Goal: Task Accomplishment & Management: Complete application form

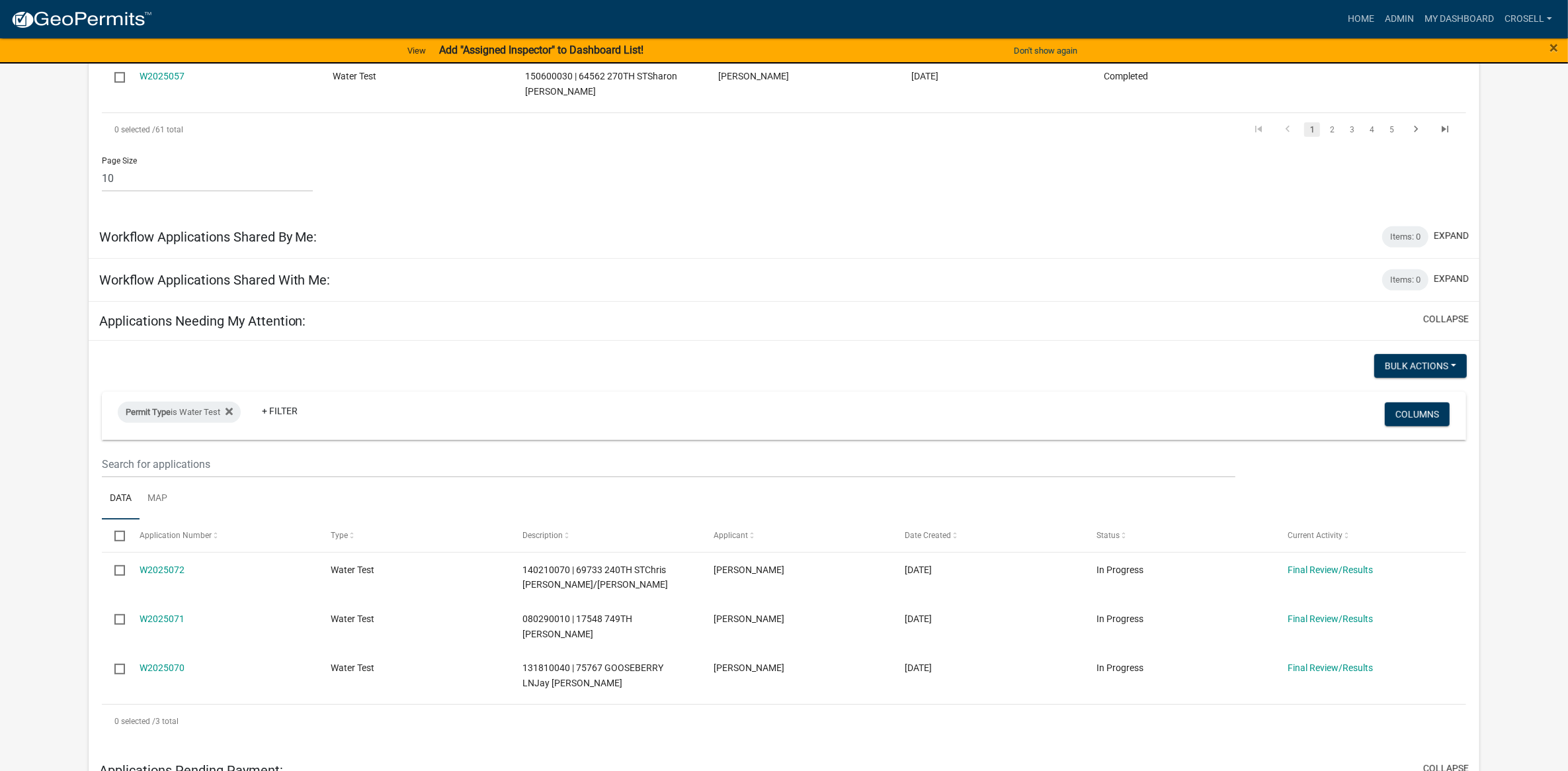
scroll to position [744, 0]
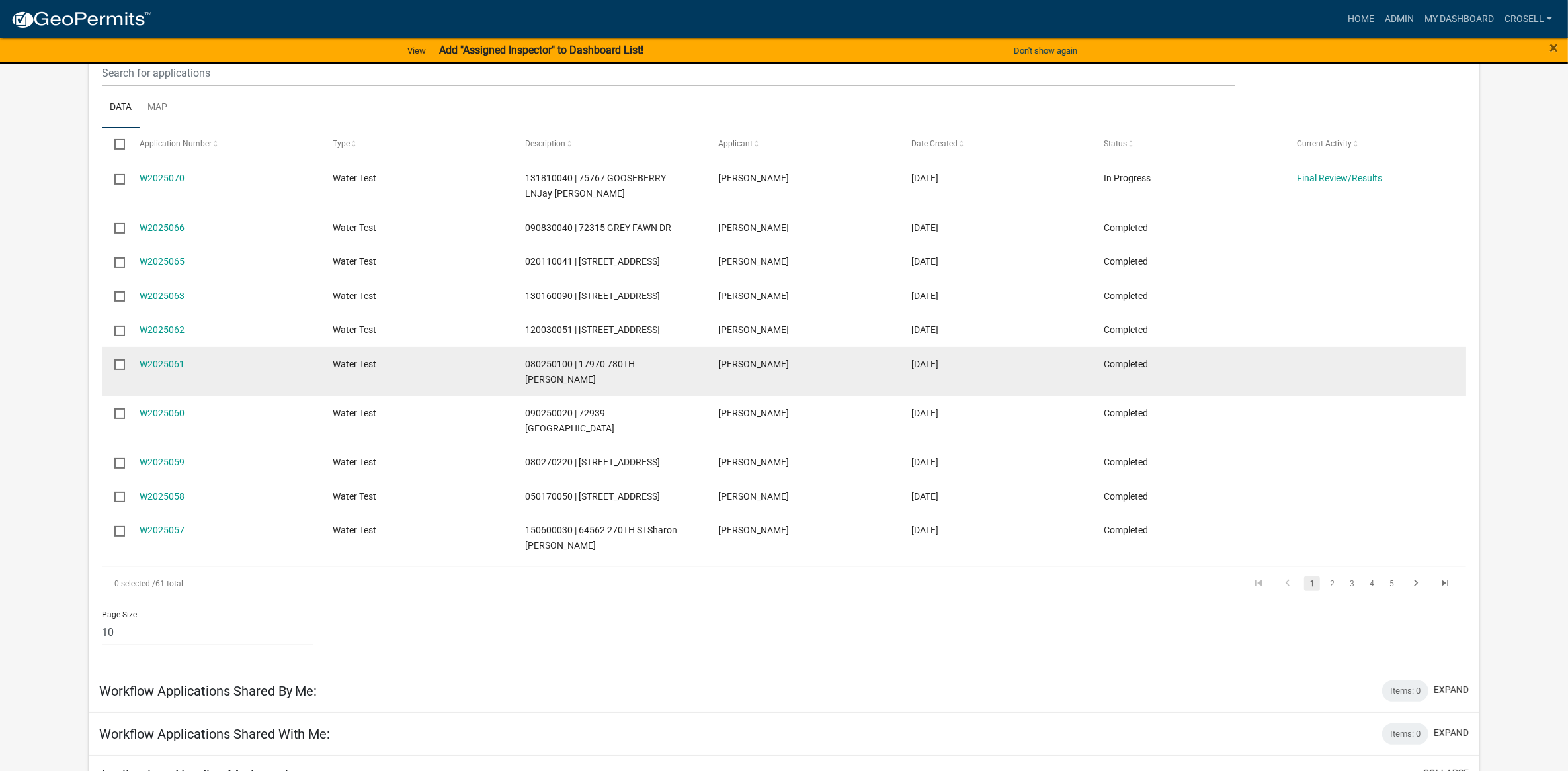
scroll to position [0, 0]
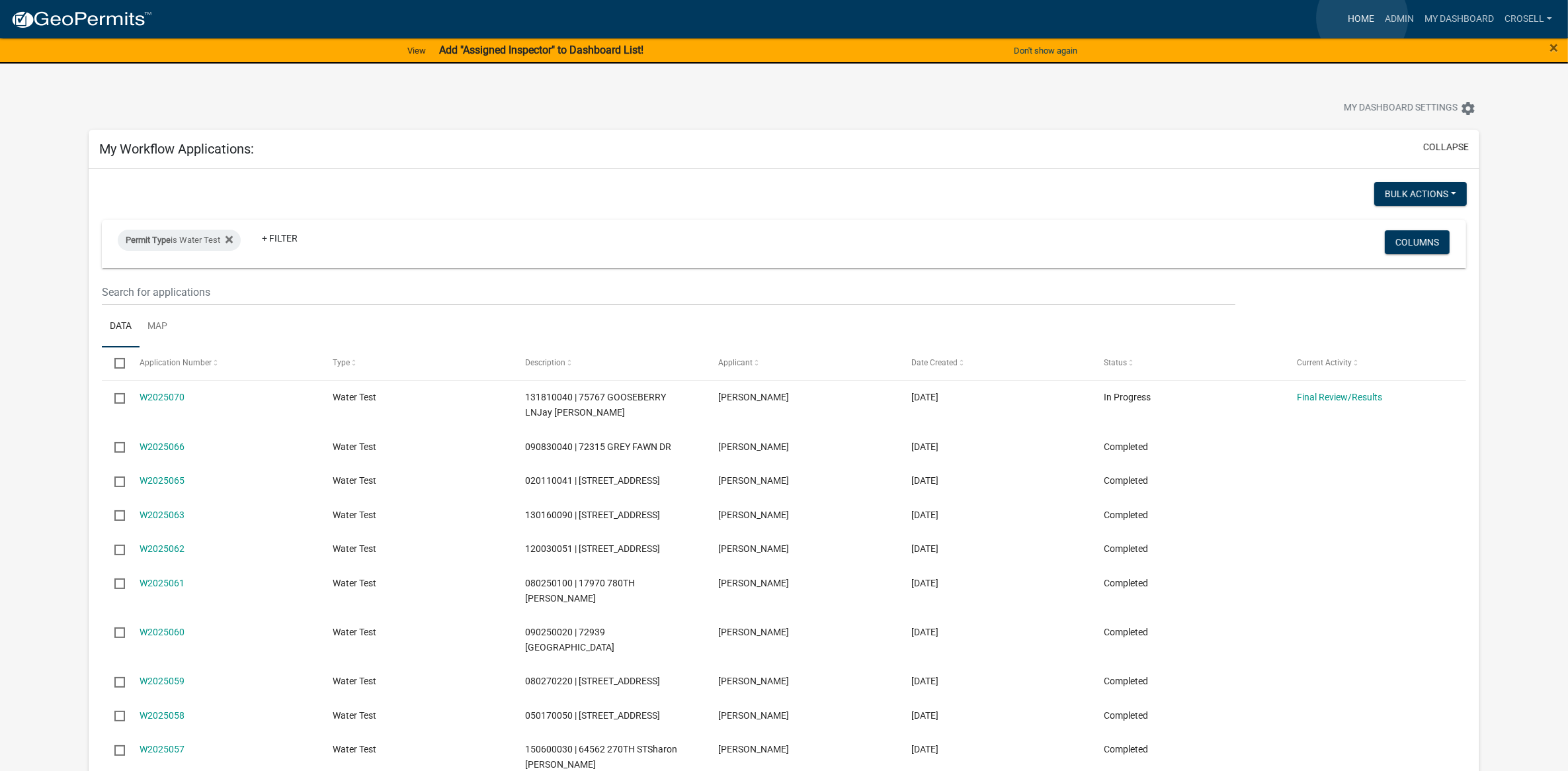
click at [1362, 18] on link "Home" at bounding box center [1360, 19] width 37 height 25
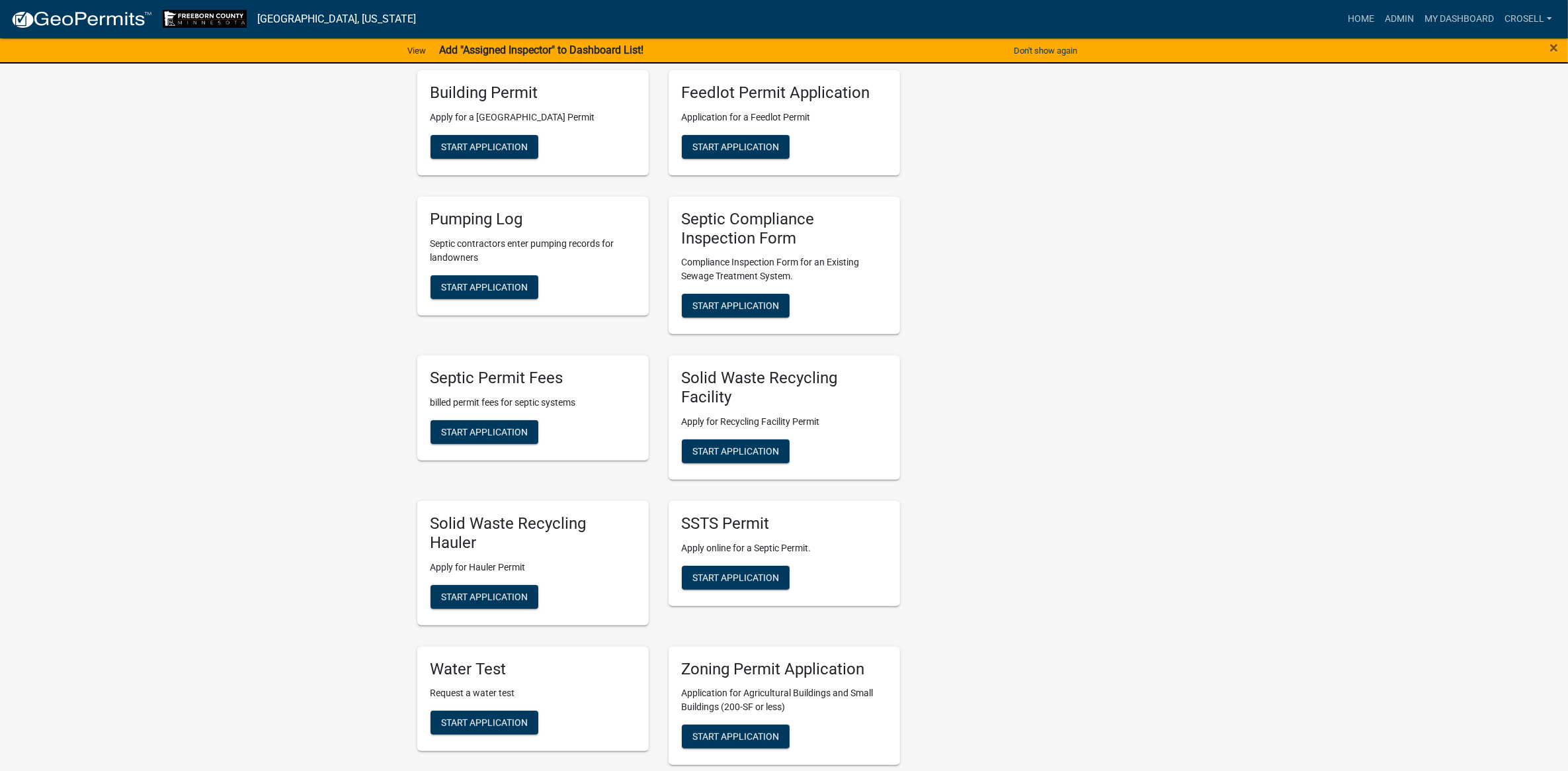
scroll to position [496, 0]
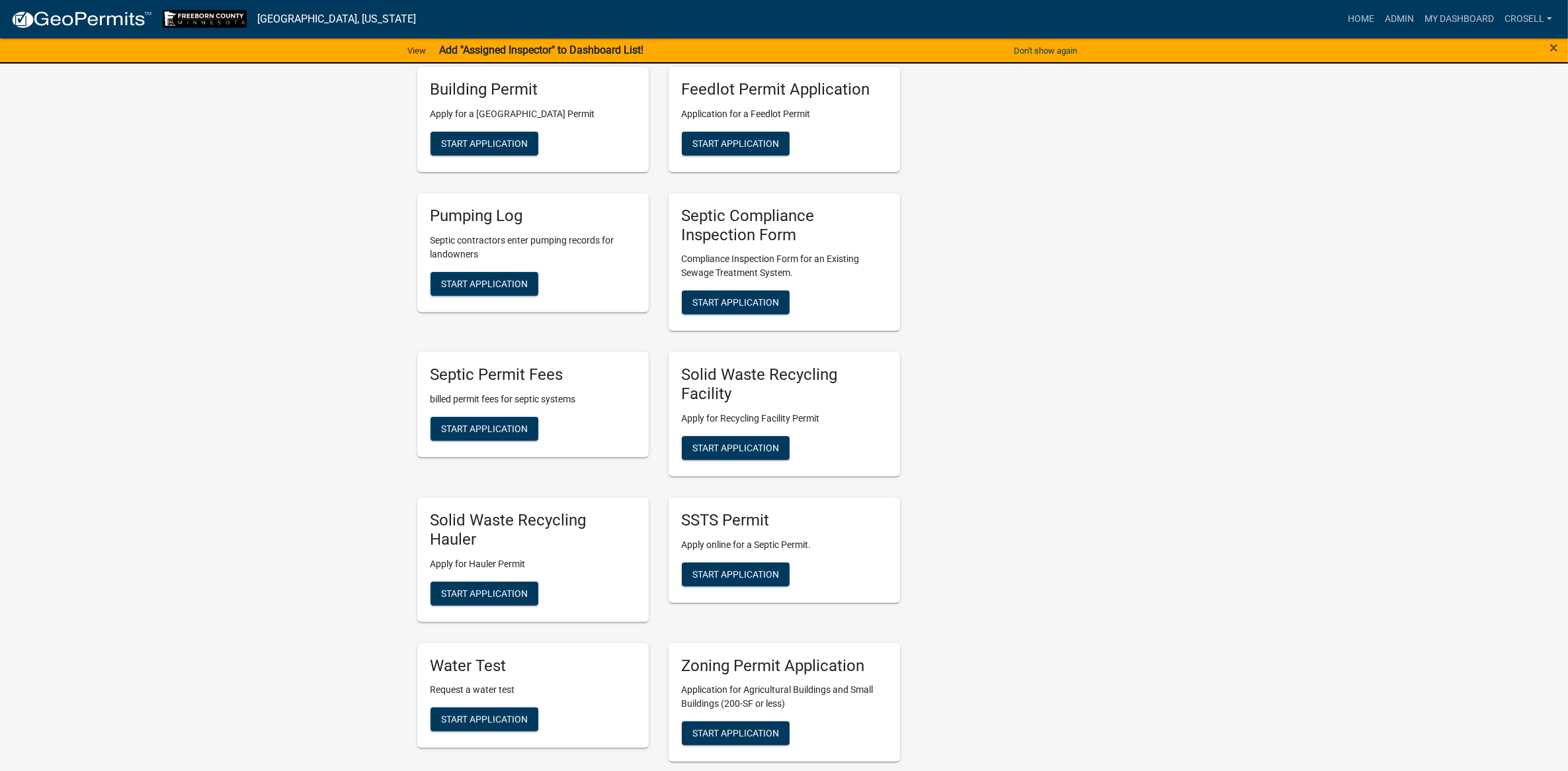
click at [514, 728] on div "Water Test Request a water test Start Application" at bounding box center [533, 695] width 231 height 105
click at [517, 713] on button "Start Application" at bounding box center [484, 719] width 108 height 24
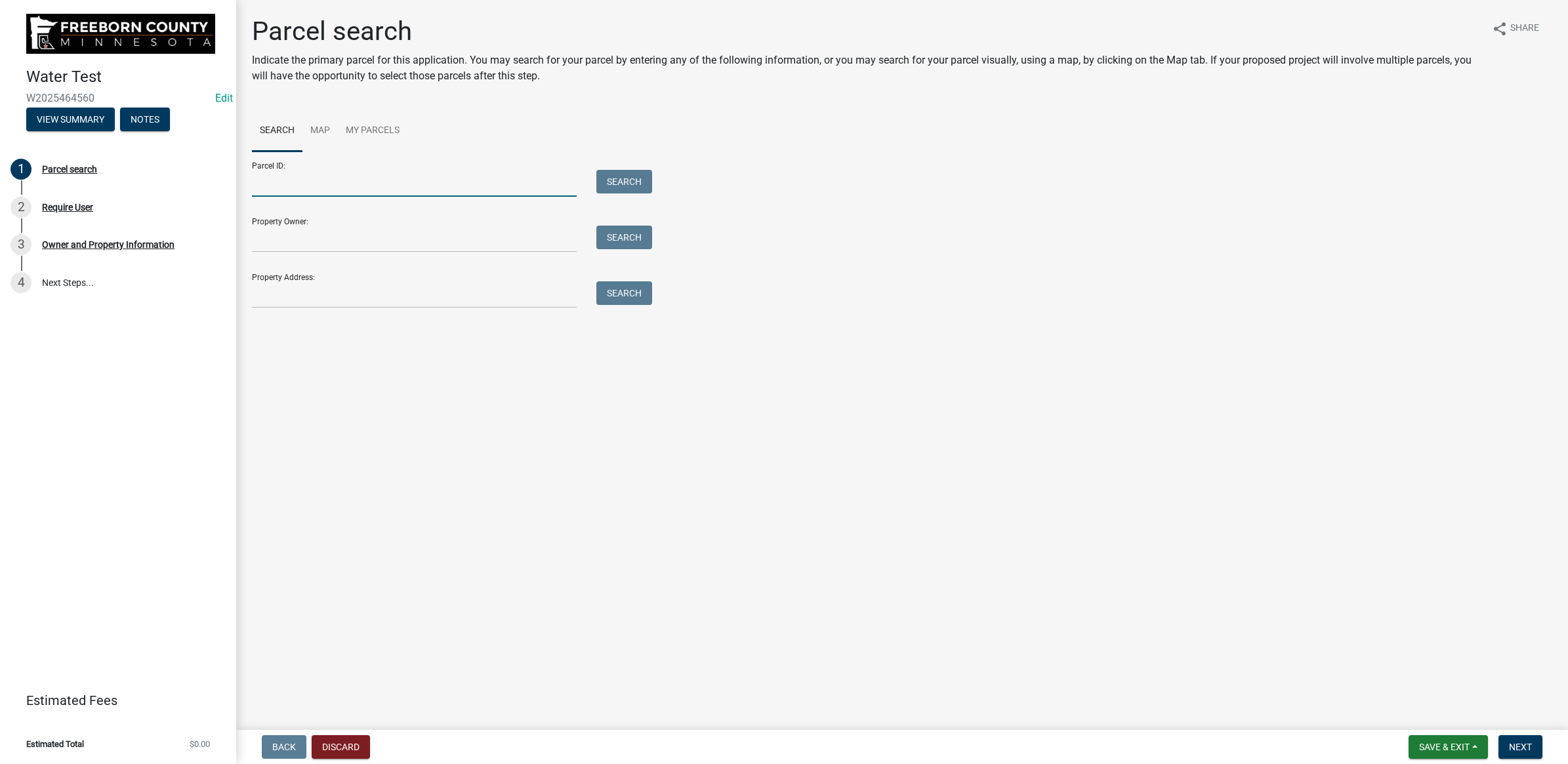
click at [304, 171] on input "Parcel ID:" at bounding box center [413, 183] width 324 height 27
paste input "110310041"
type input "110310041"
click at [604, 170] on div "Search" at bounding box center [620, 183] width 68 height 27
click at [607, 172] on button "Search" at bounding box center [624, 181] width 56 height 24
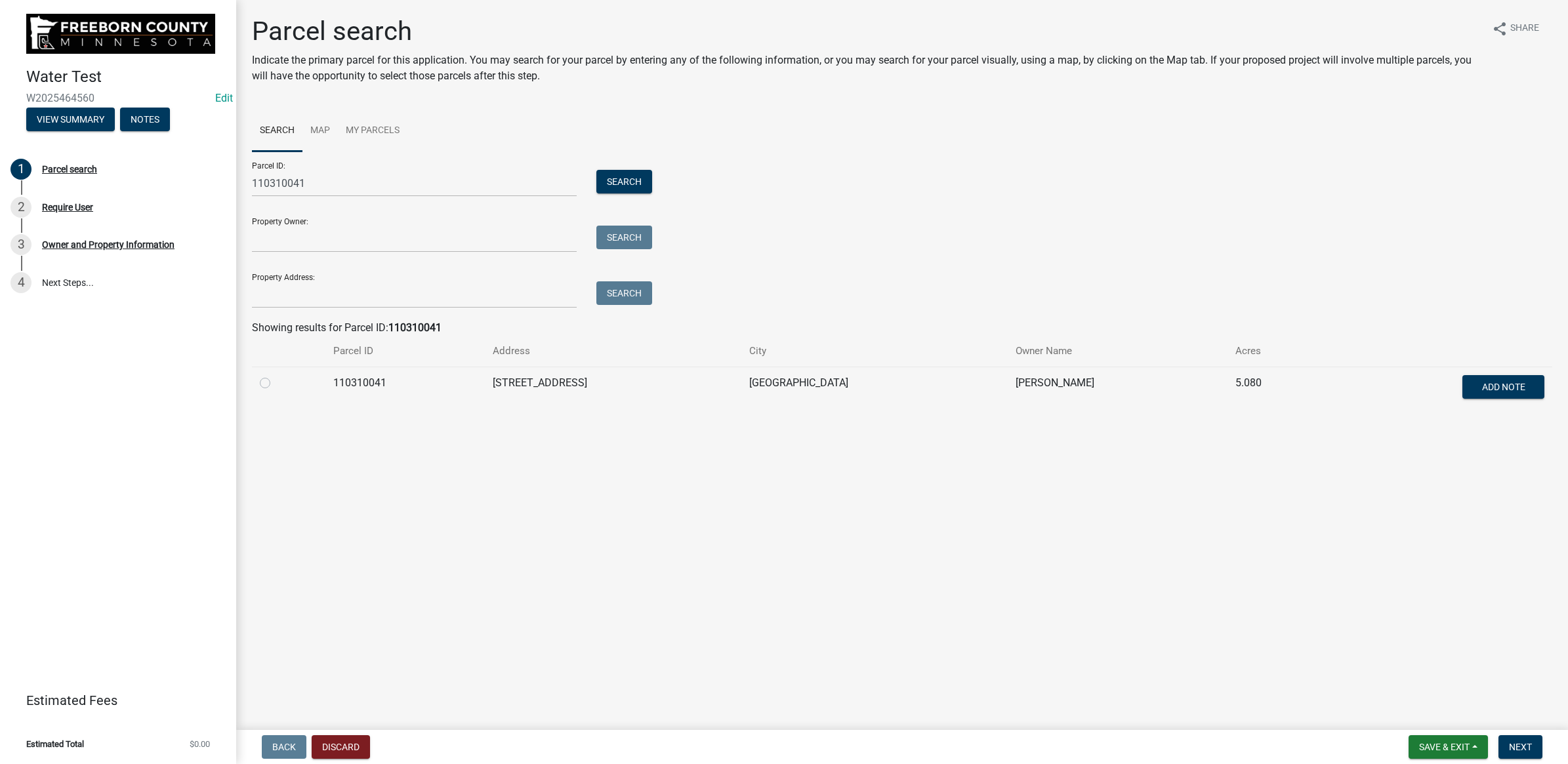
click at [276, 375] on label at bounding box center [276, 375] width 0 height 0
click at [276, 381] on input "radio" at bounding box center [280, 379] width 9 height 9
radio input "true"
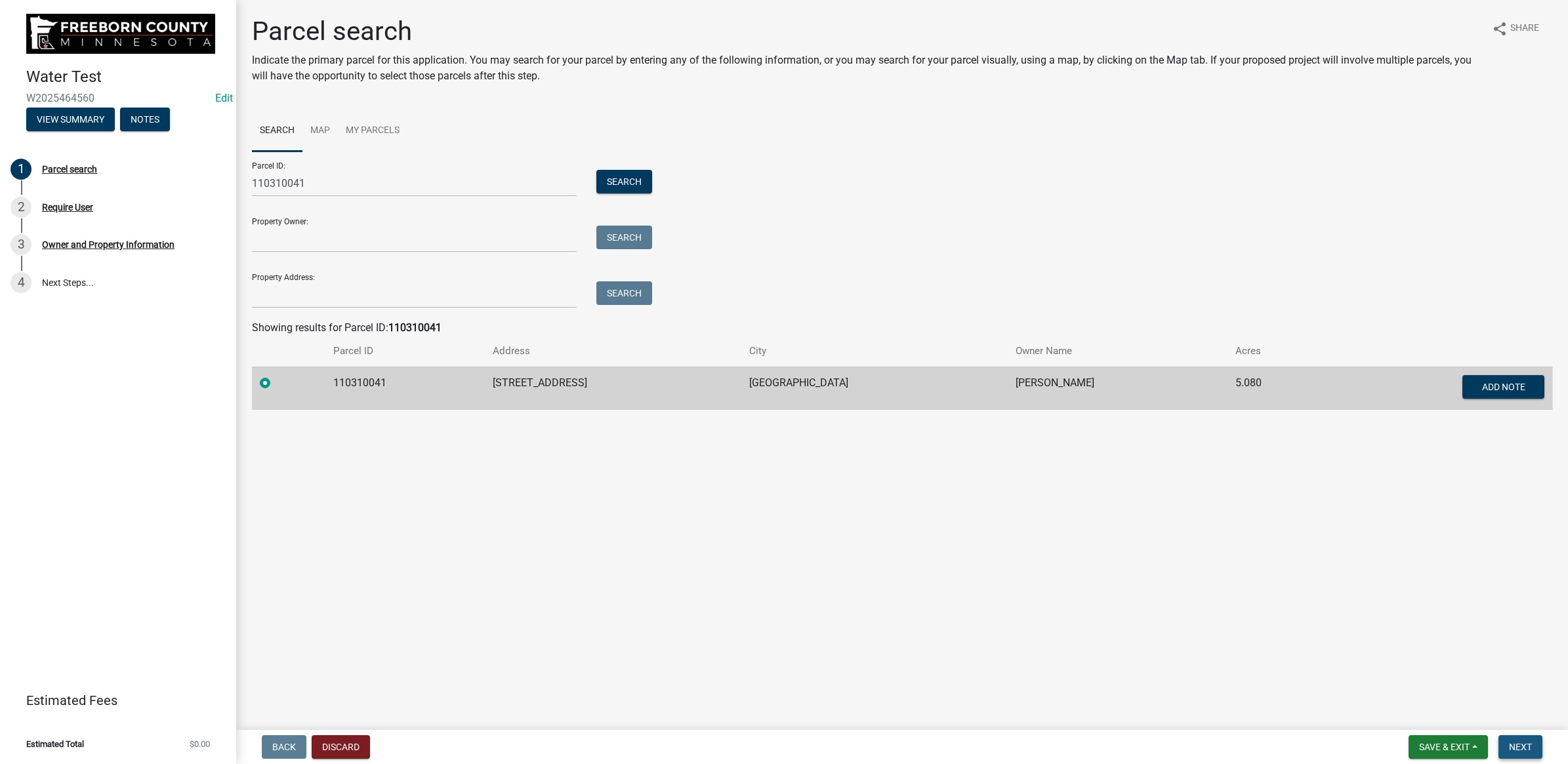
click at [1516, 742] on span "Next" at bounding box center [1520, 747] width 23 height 11
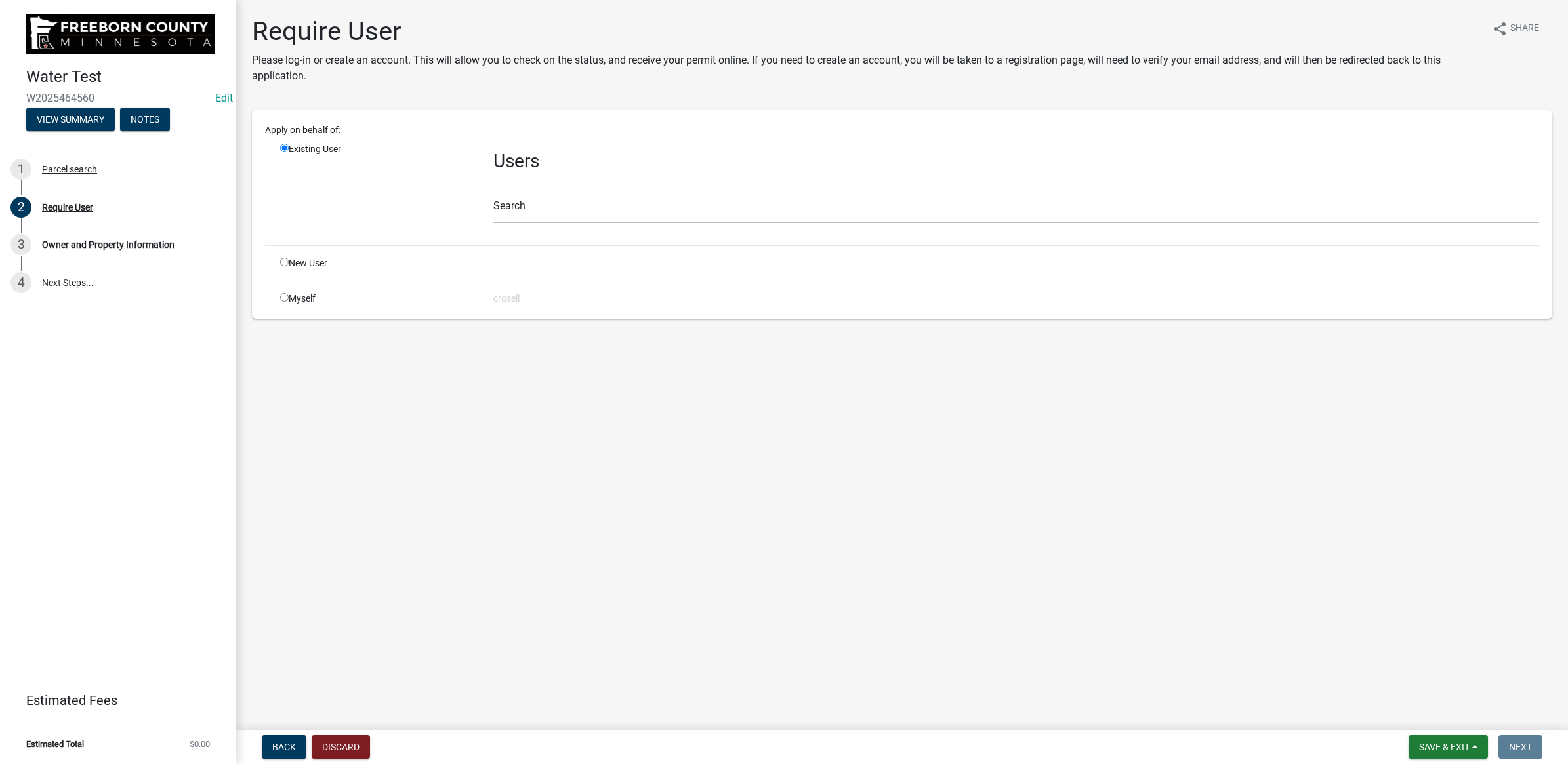
click at [281, 297] on input "radio" at bounding box center [284, 298] width 9 height 9
radio input "true"
radio input "false"
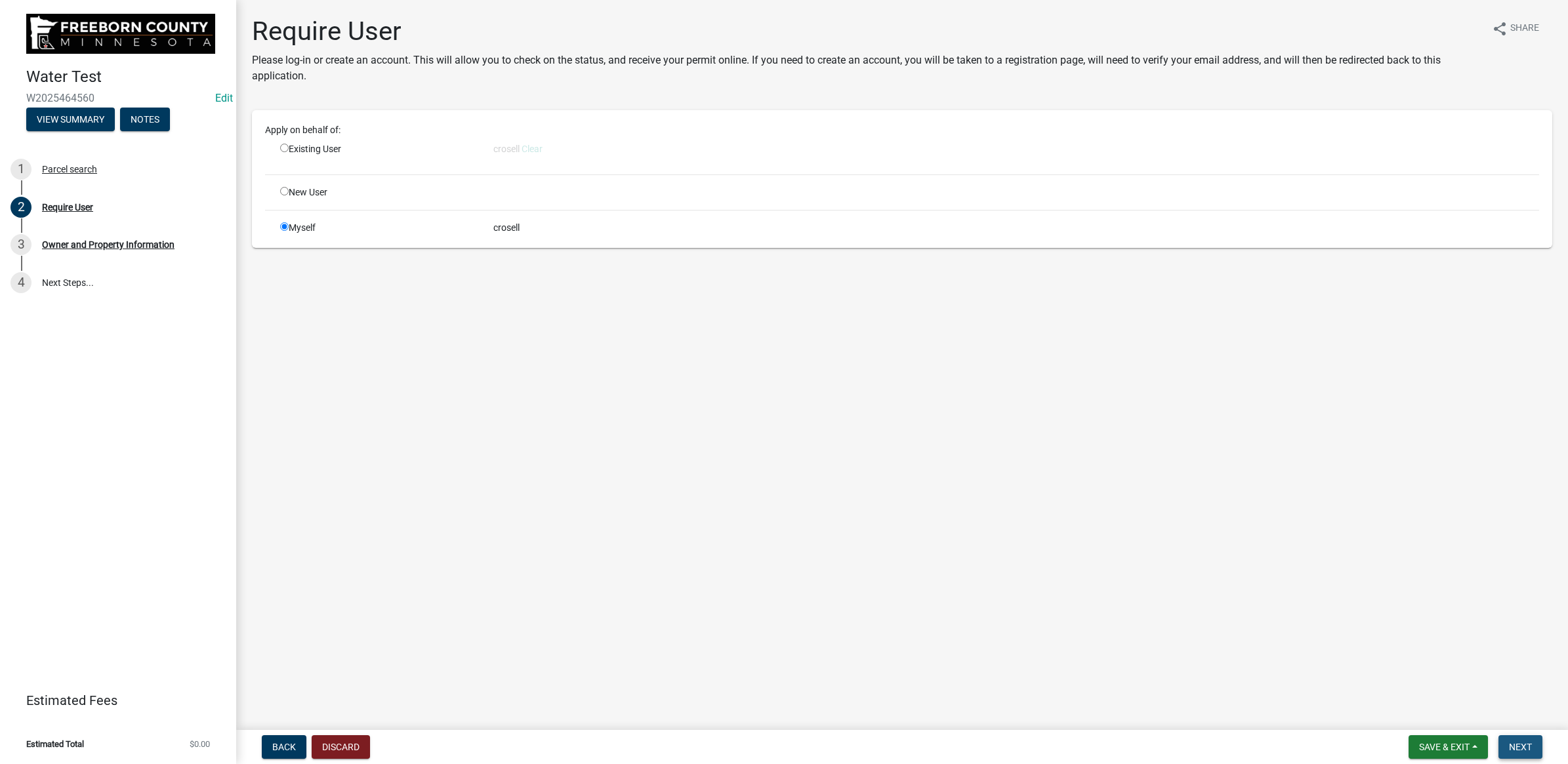
click at [1514, 742] on span "Next" at bounding box center [1520, 747] width 23 height 11
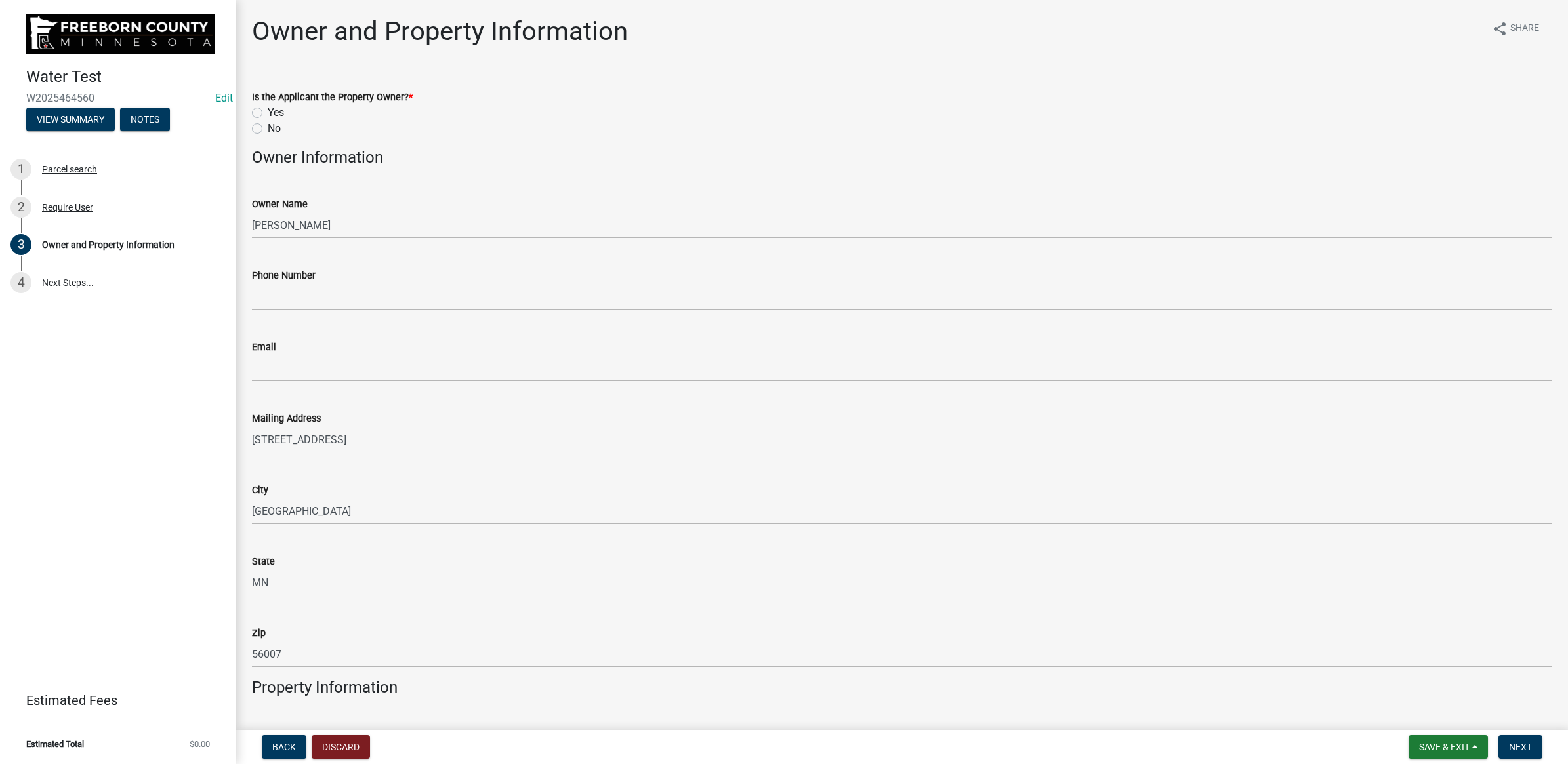
click at [268, 110] on label "Yes" at bounding box center [276, 113] width 16 height 16
click at [268, 110] on input "Yes" at bounding box center [272, 109] width 9 height 9
radio input "true"
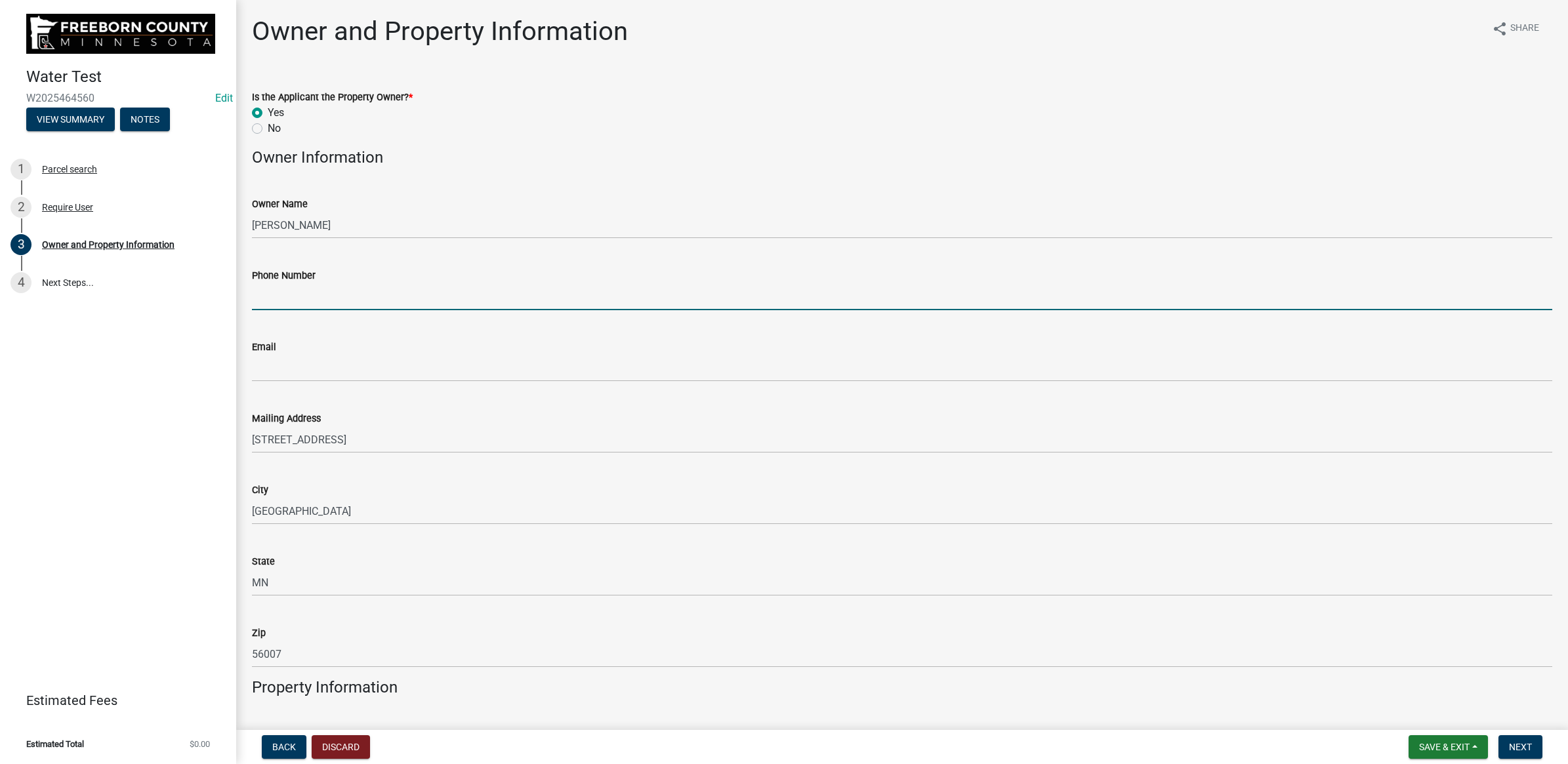
click at [305, 292] on input "Phone Number" at bounding box center [901, 297] width 1300 height 27
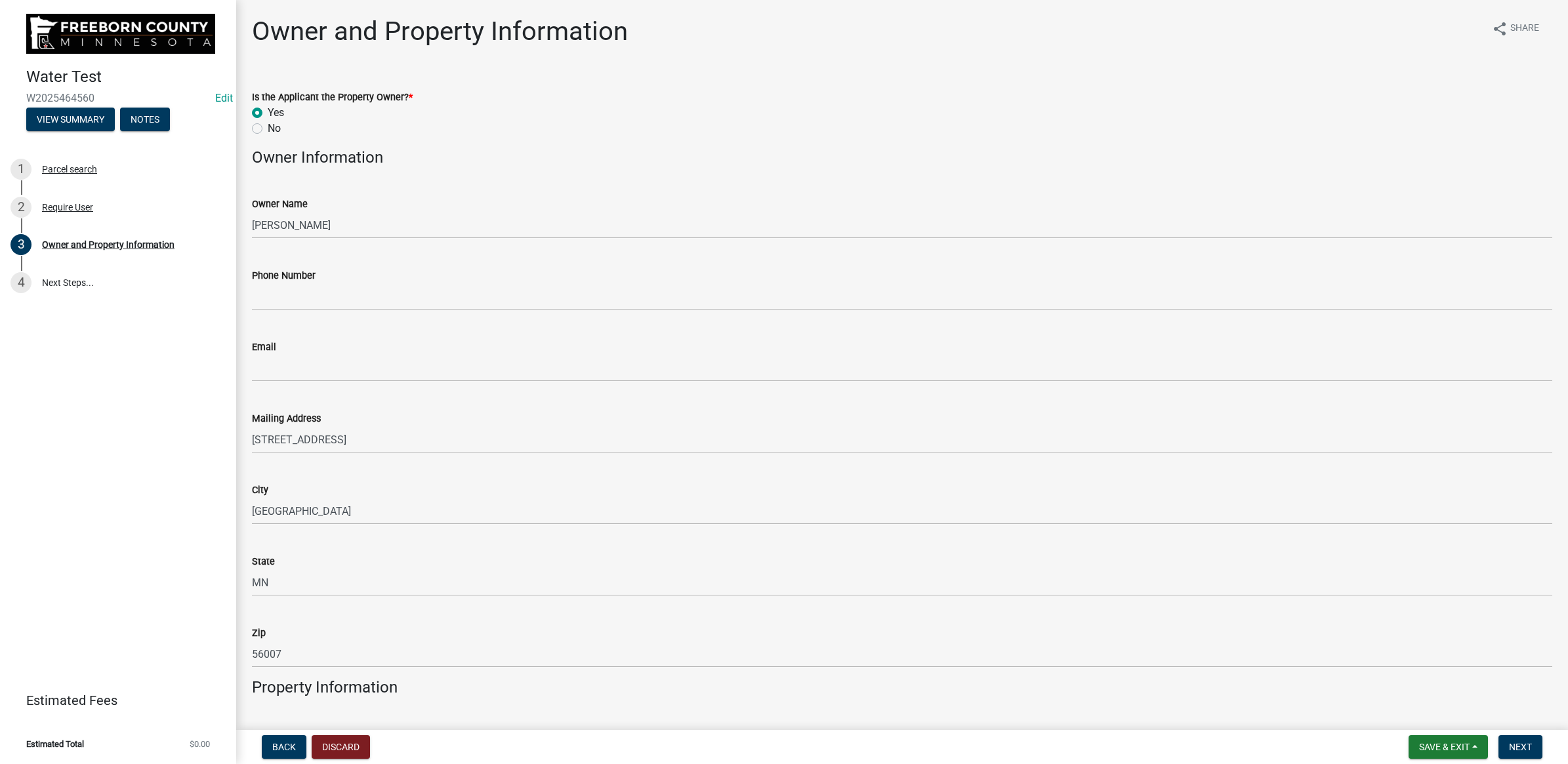
click at [443, 276] on div "Phone Number" at bounding box center [901, 275] width 1300 height 16
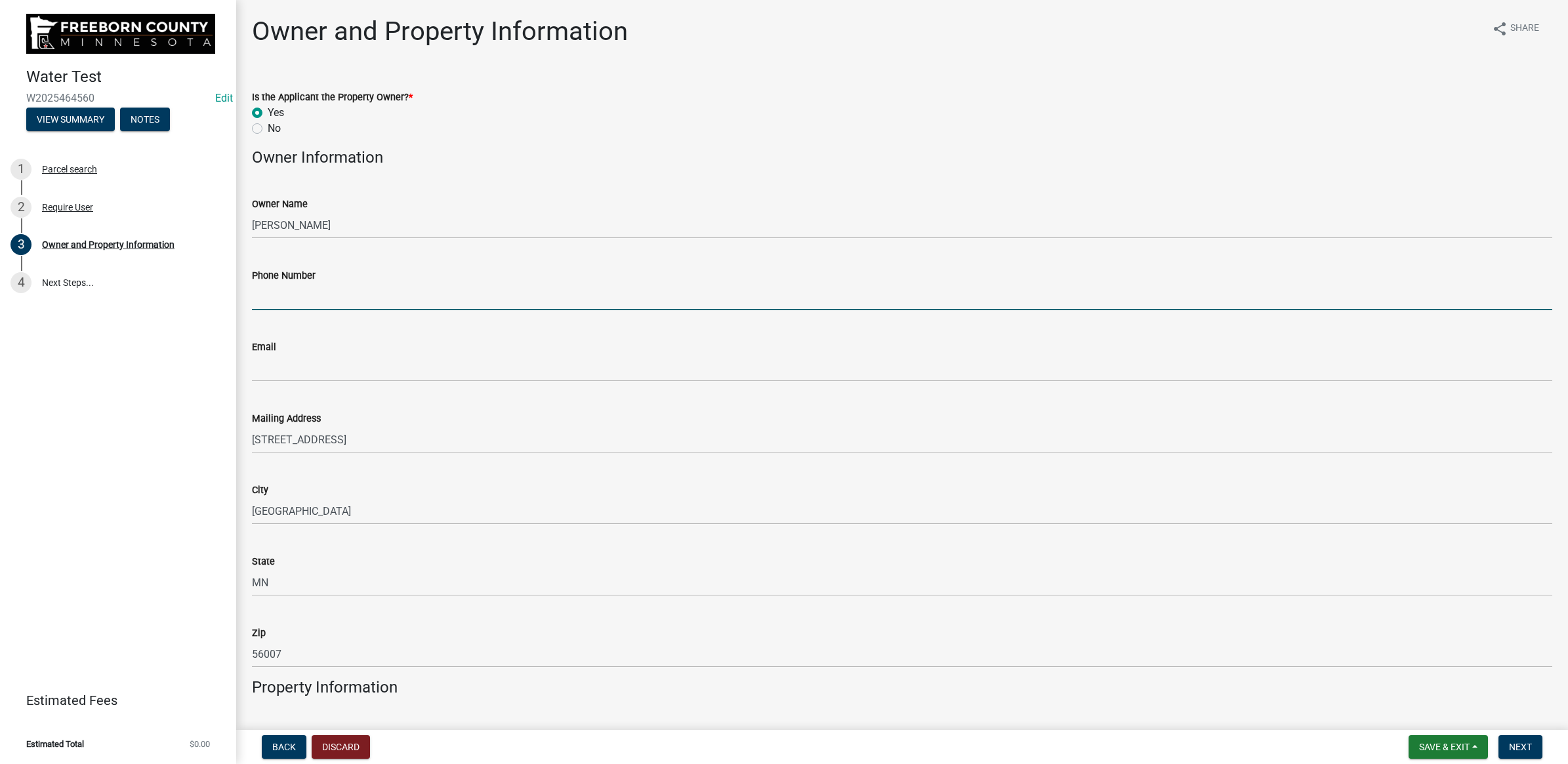
click at [439, 285] on input "Phone Number" at bounding box center [901, 297] width 1300 height 27
paste input "[PHONE_NUMBER]"
type input "[PHONE_NUMBER]"
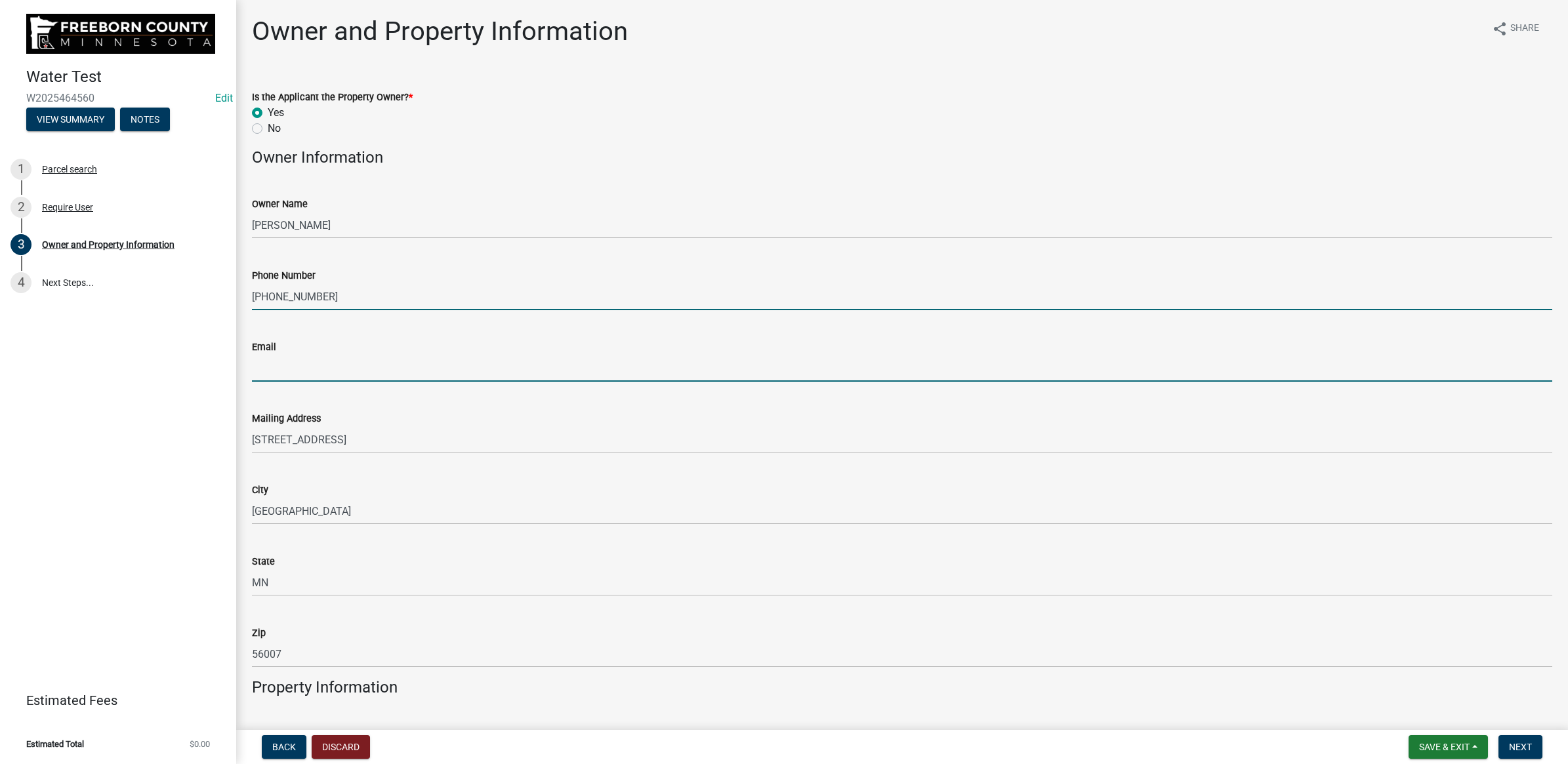
click at [391, 358] on input "Email" at bounding box center [901, 368] width 1300 height 27
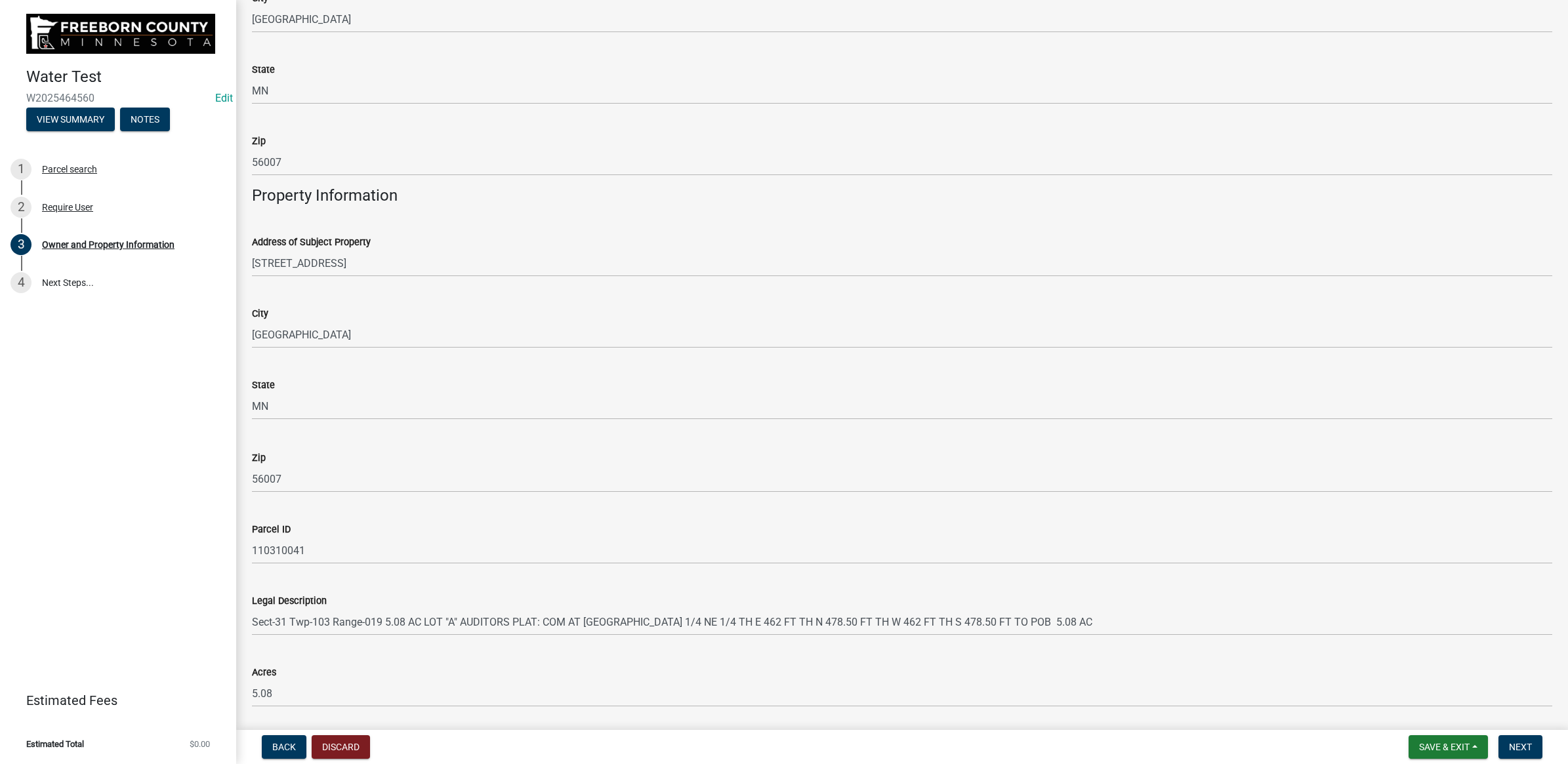
scroll to position [535, 0]
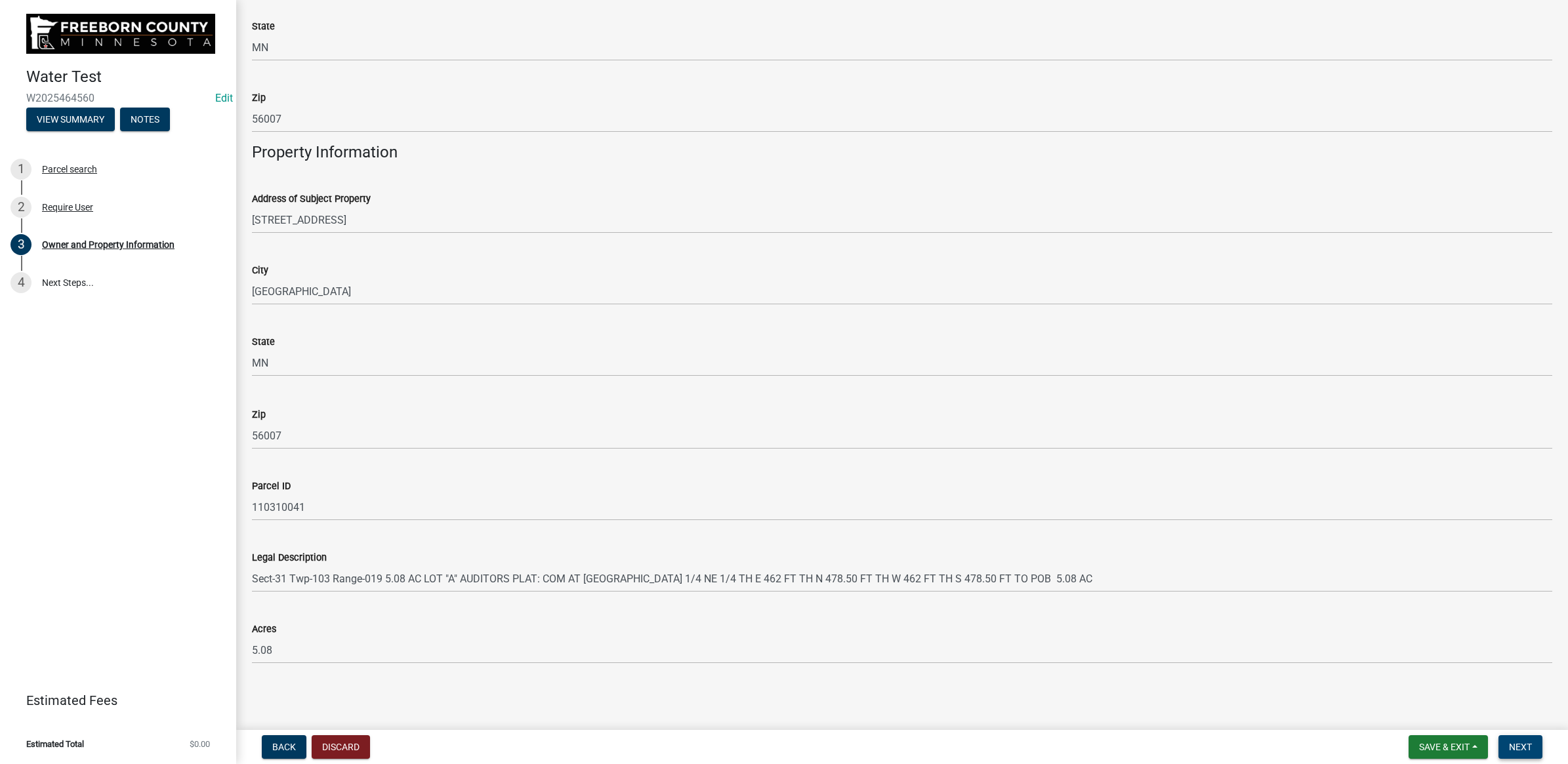
type input "[EMAIL_ADDRESS][DOMAIN_NAME]"
click at [1509, 735] on button "Next" at bounding box center [1520, 746] width 44 height 24
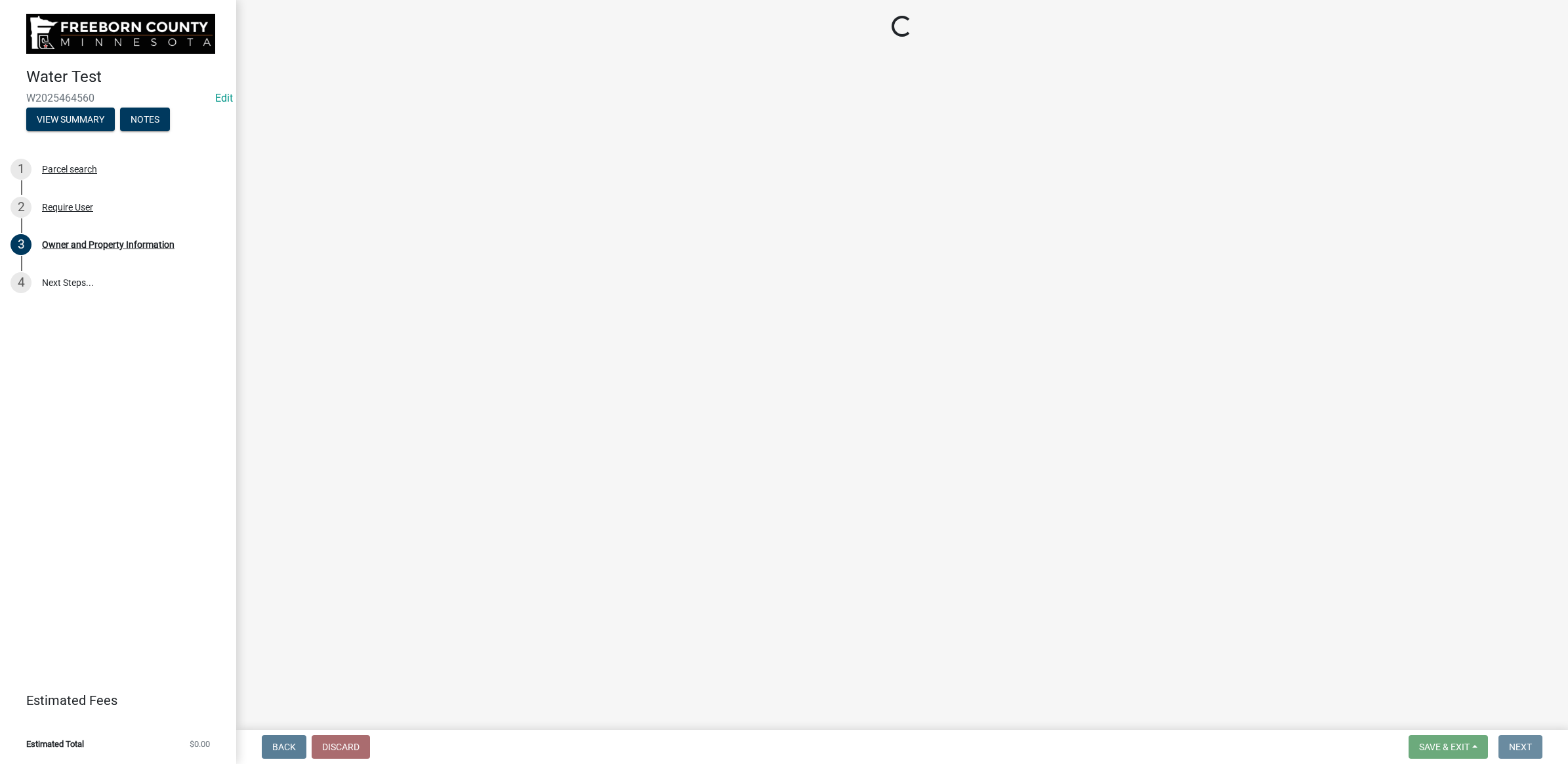
scroll to position [0, 0]
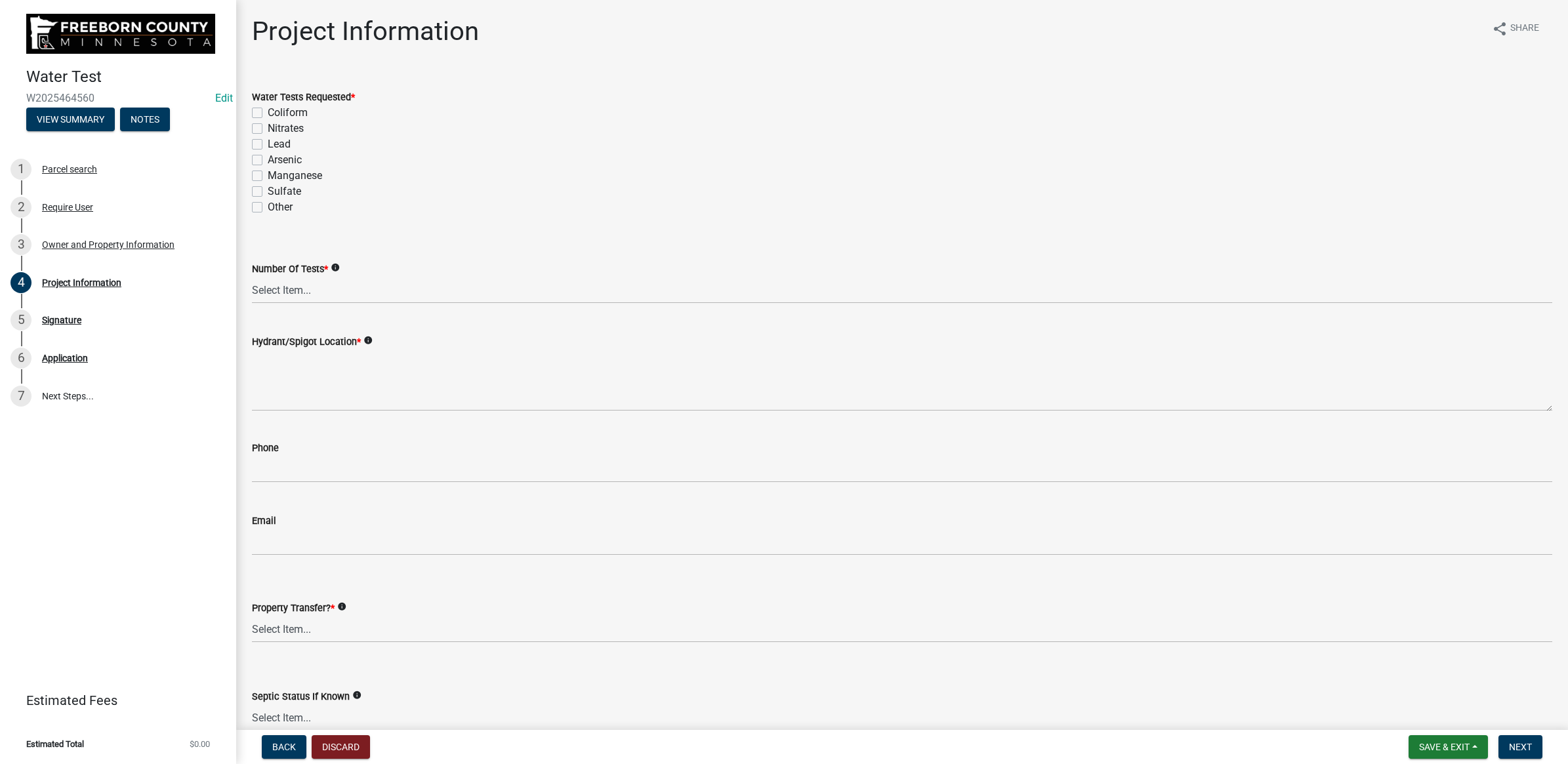
click at [268, 114] on label "Coliform" at bounding box center [287, 113] width 40 height 16
click at [268, 114] on input "Coliform" at bounding box center [272, 109] width 9 height 9
checkbox input "true"
checkbox input "false"
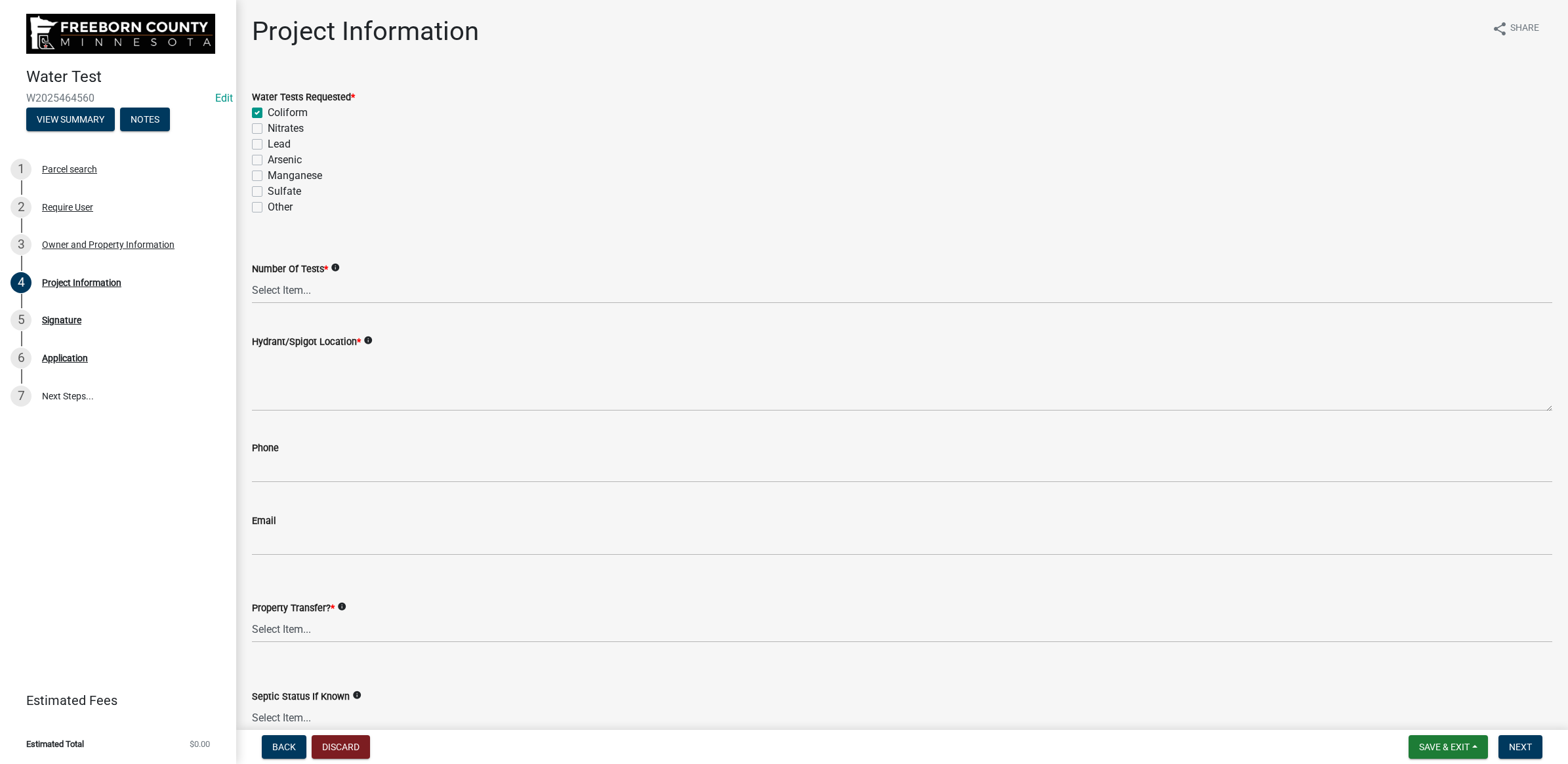
checkbox input "false"
click at [256, 122] on div "Nitrates" at bounding box center [901, 129] width 1300 height 16
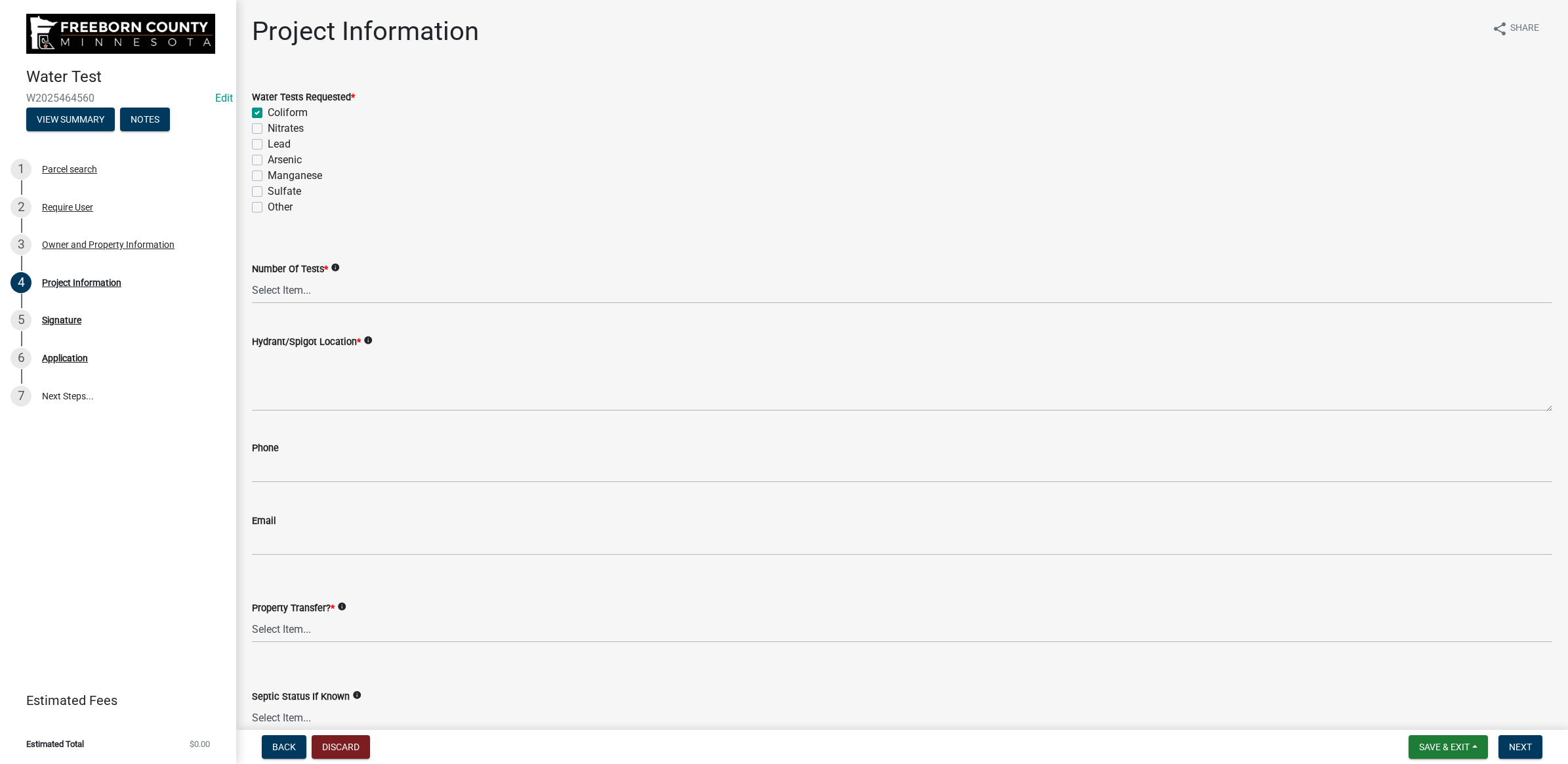
click at [259, 134] on div "Nitrates" at bounding box center [901, 129] width 1300 height 16
click at [268, 129] on label "Nitrates" at bounding box center [285, 129] width 36 height 16
click at [268, 129] on input "Nitrates" at bounding box center [272, 125] width 9 height 9
checkbox input "true"
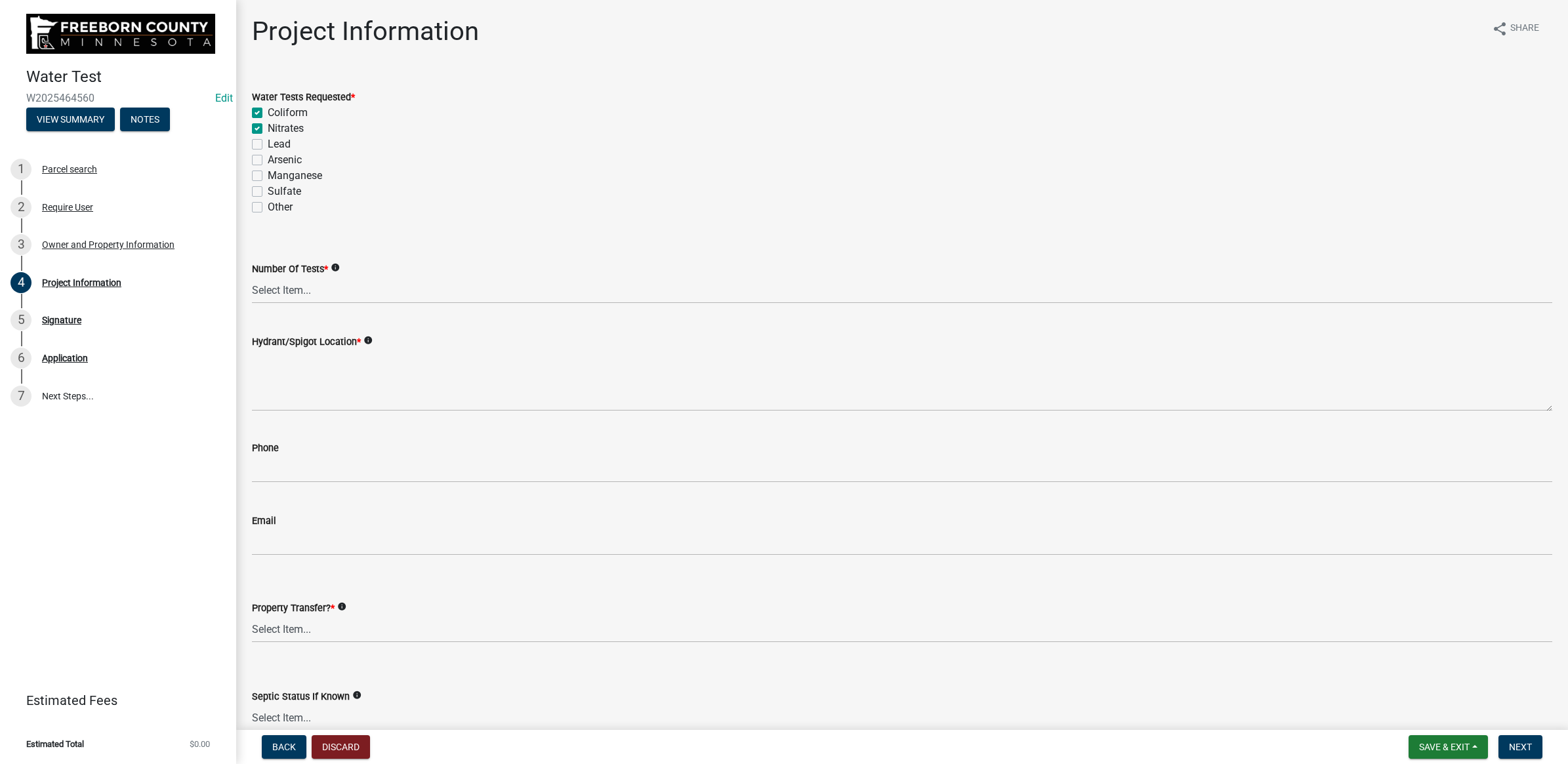
checkbox input "true"
checkbox input "false"
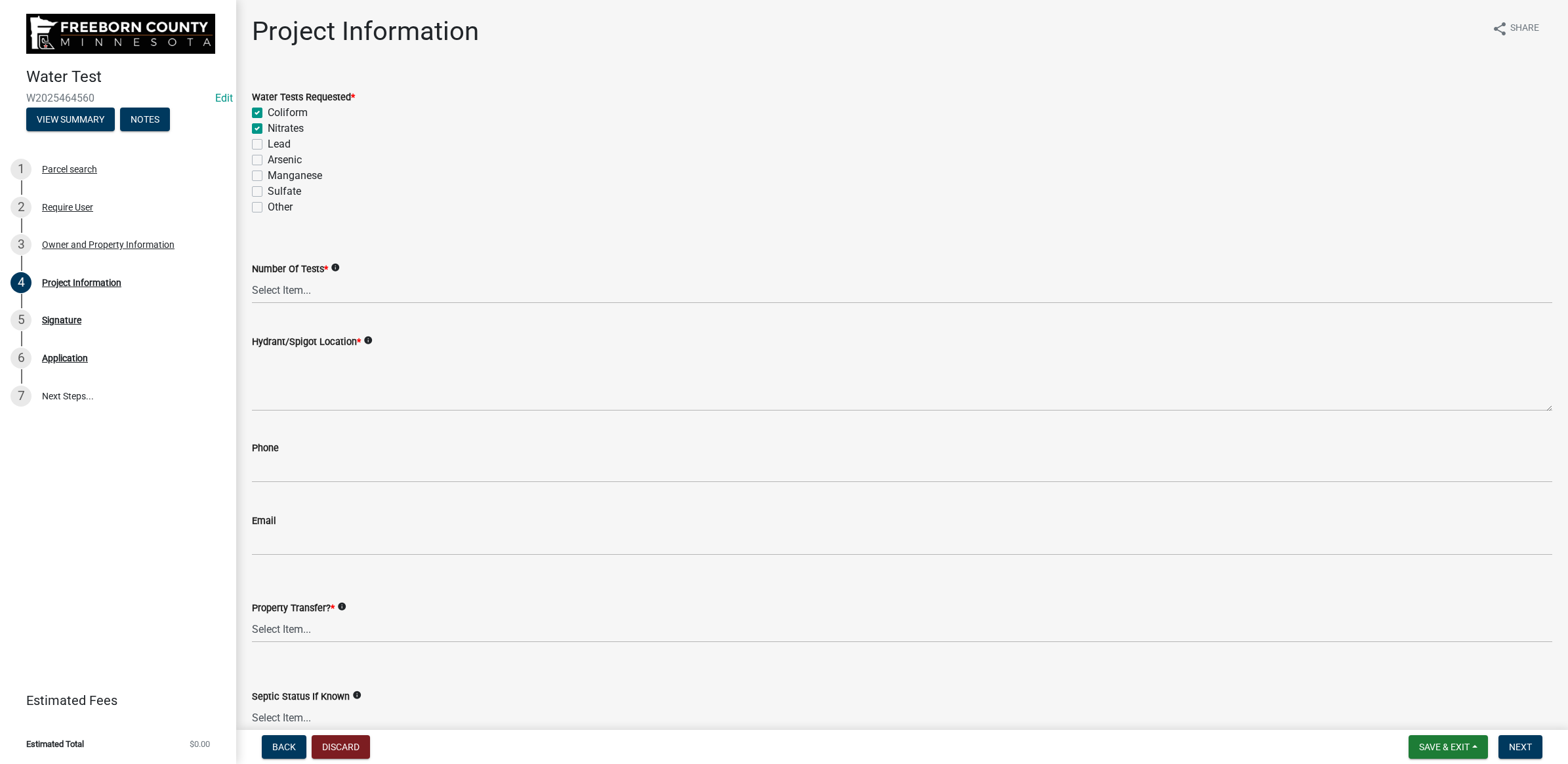
checkbox input "false"
click at [300, 290] on select "Select Item... 1 2 3 4 5 6" at bounding box center [901, 290] width 1300 height 27
click at [252, 276] on select "Select Item... 1 2 3 4 5 6" at bounding box center [901, 290] width 1300 height 27
select select "70d30e12-08da-45a9-9803-49605a53e58e"
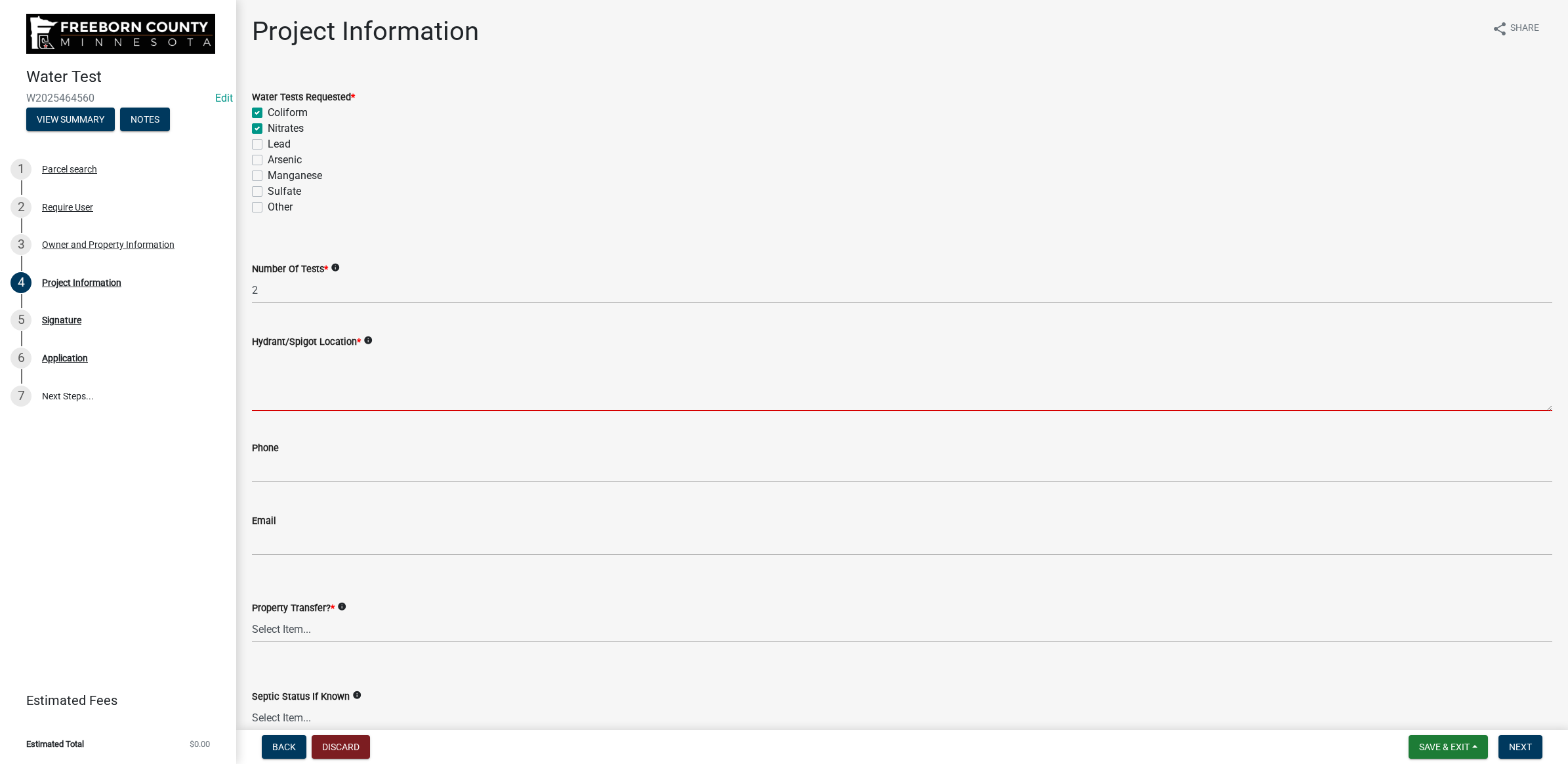
click at [276, 361] on textarea "Hydrant/Spigot Location *" at bounding box center [901, 379] width 1300 height 61
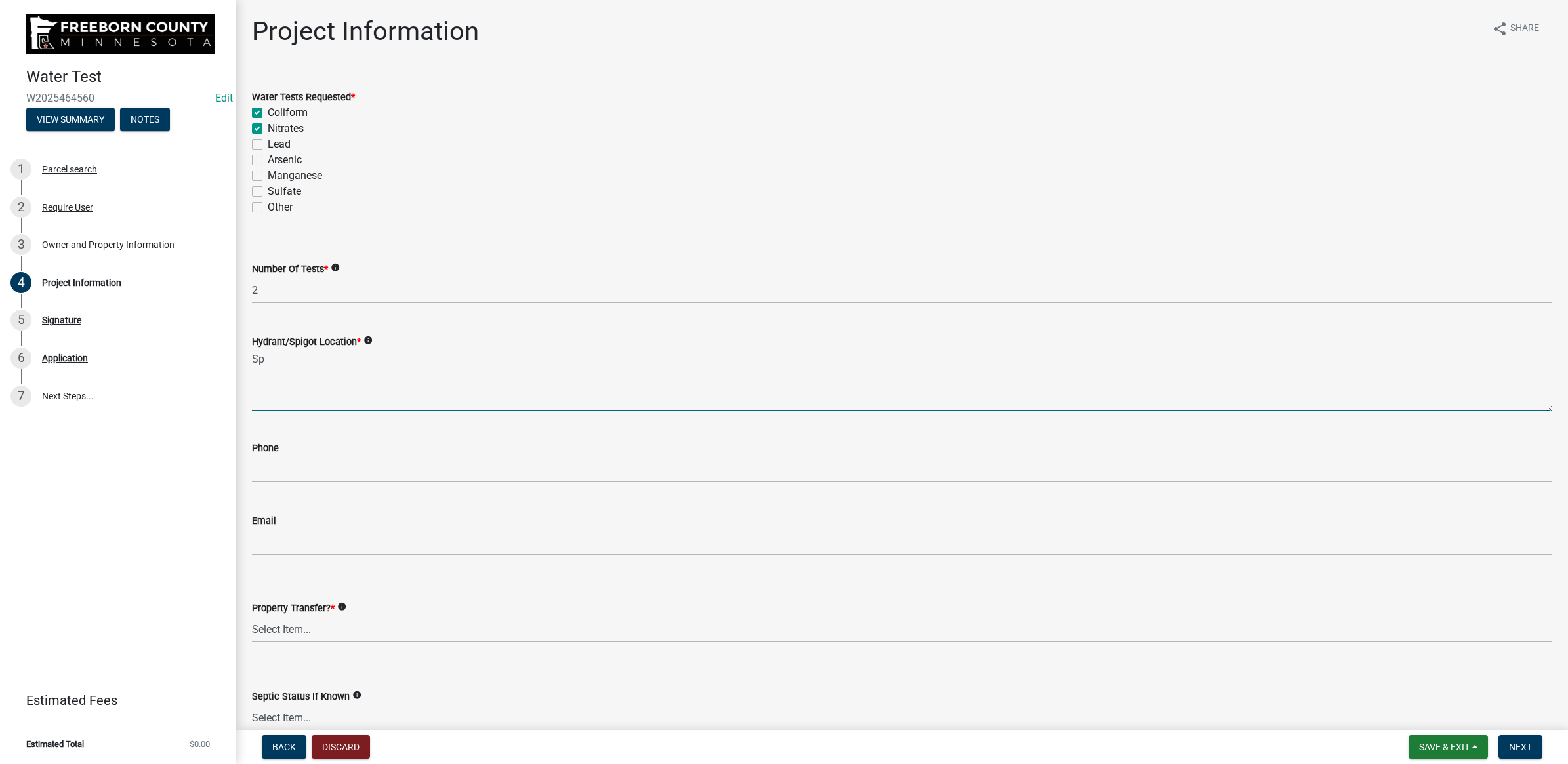
type textarea "S"
type textarea "hudrant"
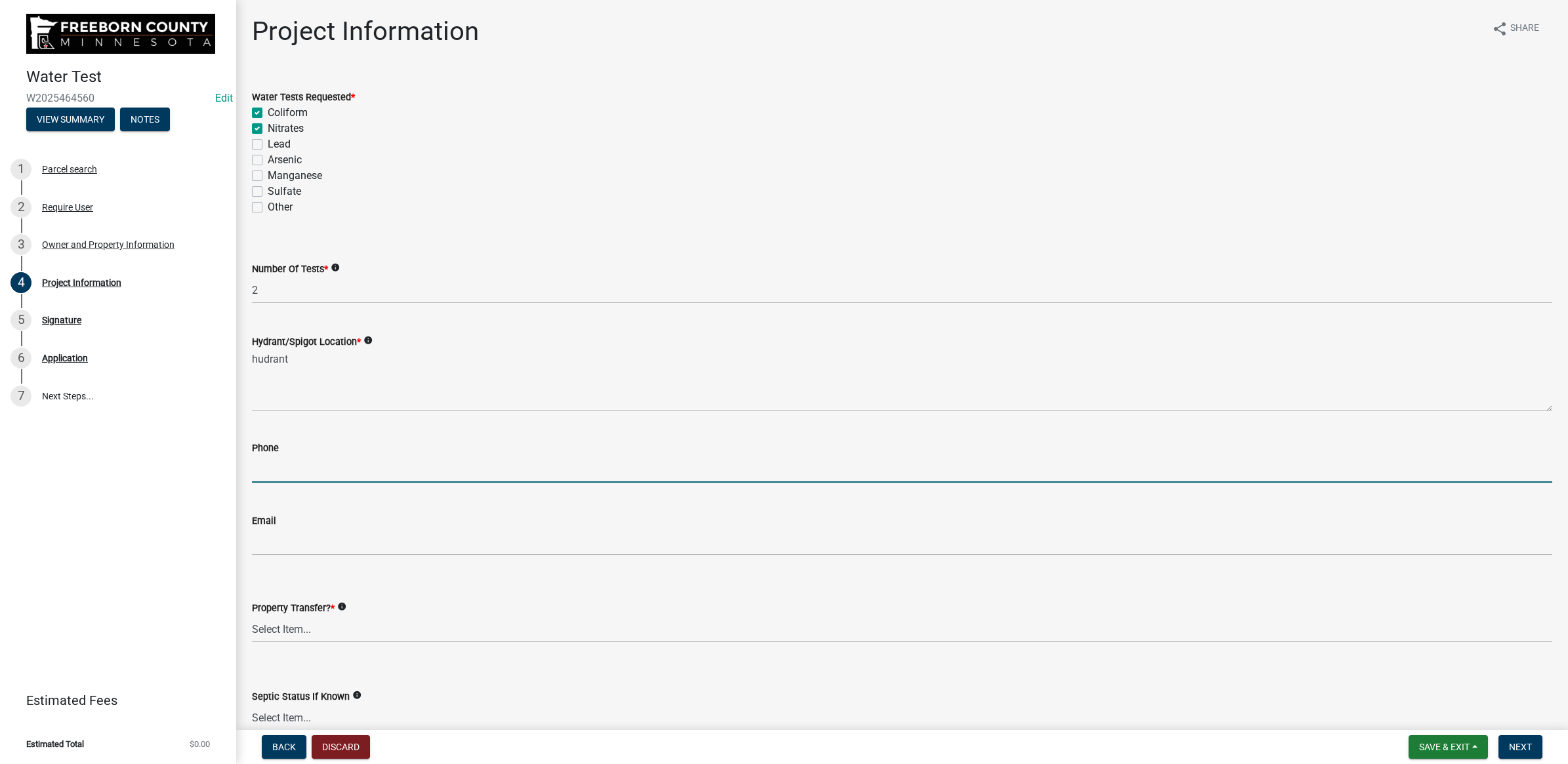
click at [277, 451] on label "Phone" at bounding box center [265, 449] width 27 height 9
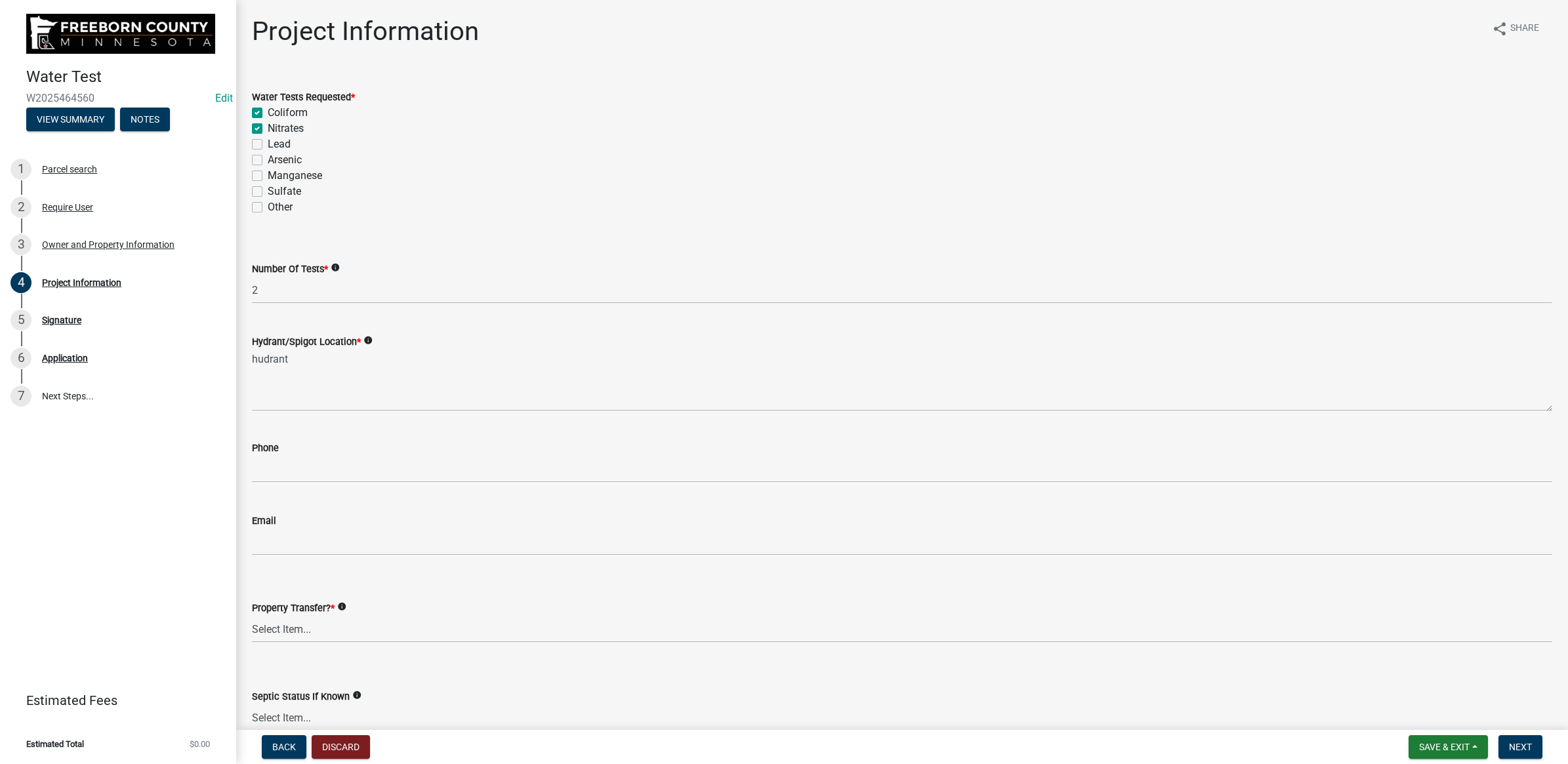
click at [294, 447] on div "Phone" at bounding box center [901, 448] width 1300 height 16
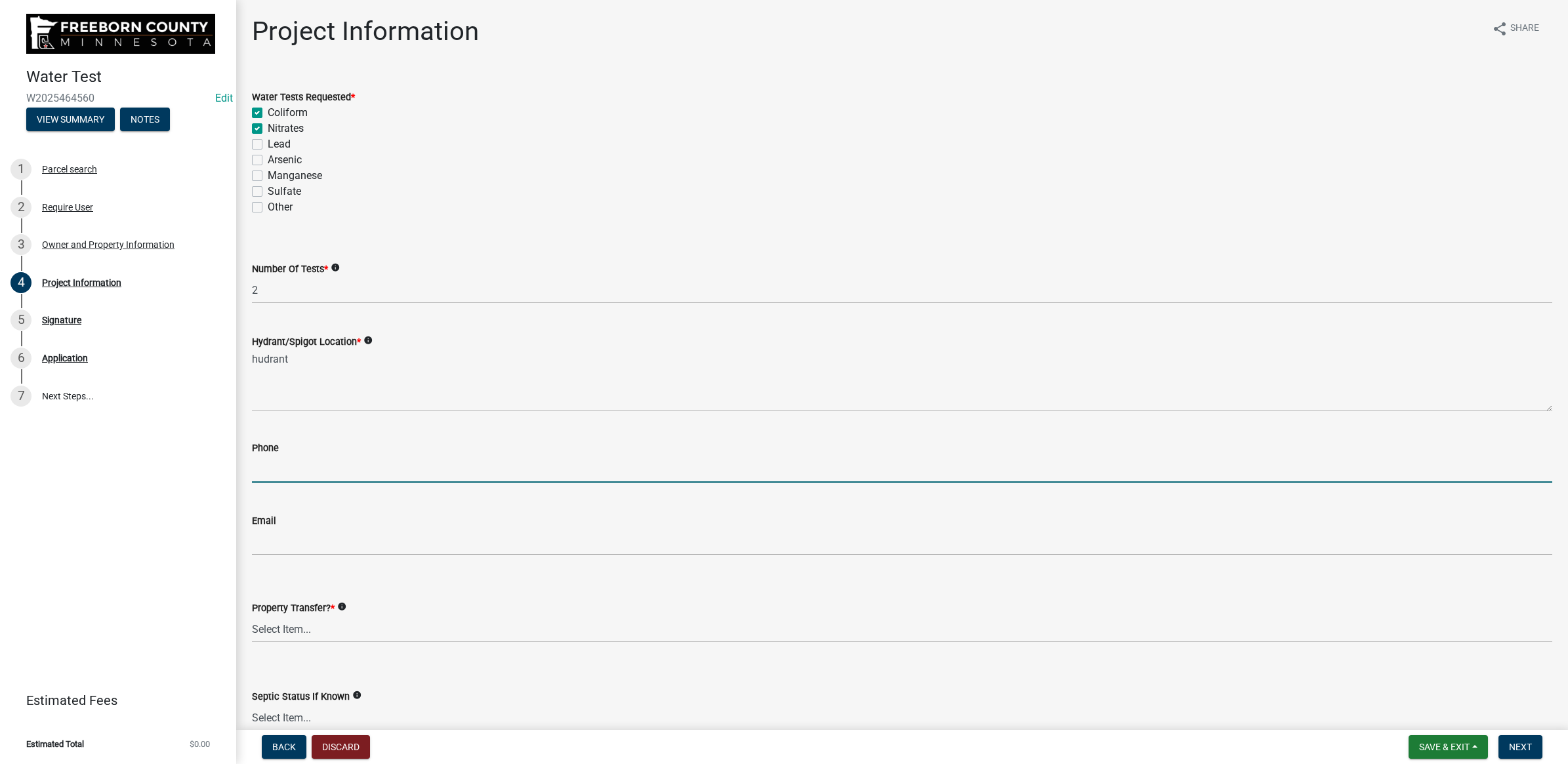
click at [299, 462] on input "text" at bounding box center [901, 469] width 1300 height 27
paste input "[PHONE_NUMBER]"
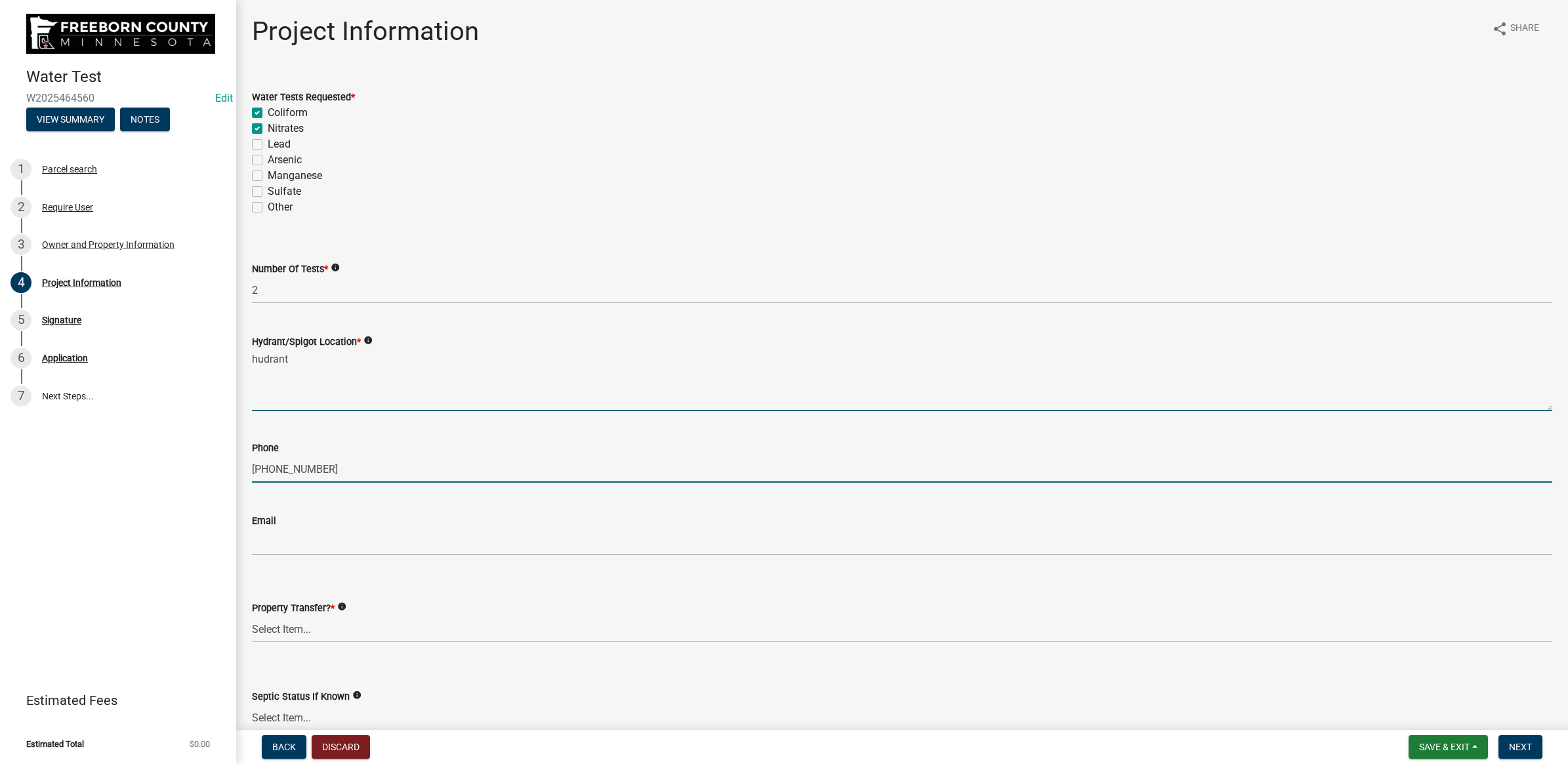
type input "5076962934"
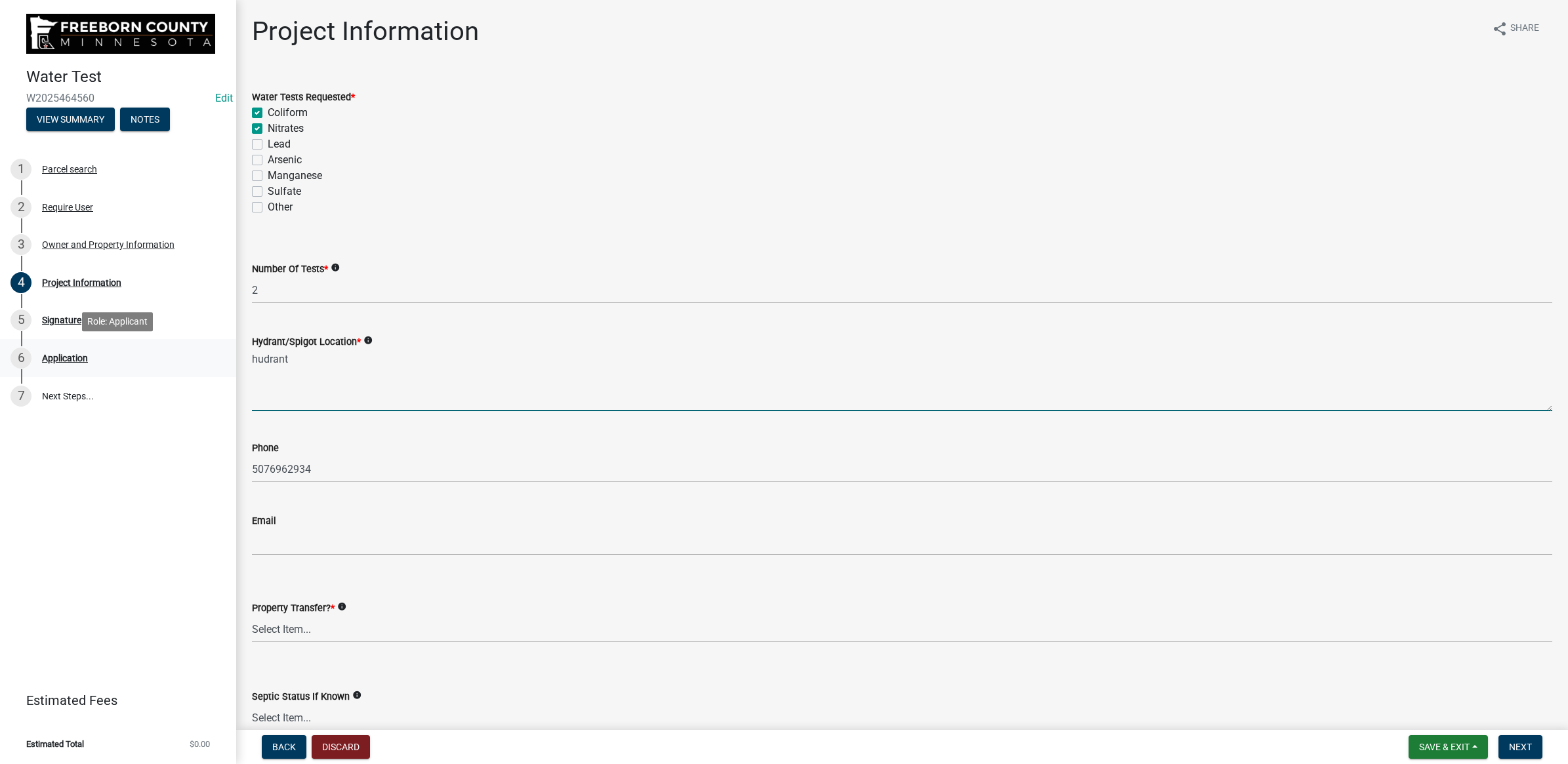
drag, startPoint x: 302, startPoint y: 366, endPoint x: 230, endPoint y: 352, distance: 73.3
click at [233, 354] on div "Water Test W2025464560 Edit View Summary Notes 1 Parcel search 2 Require User 3…" at bounding box center [784, 382] width 1568 height 764
type textarea "hydrant"
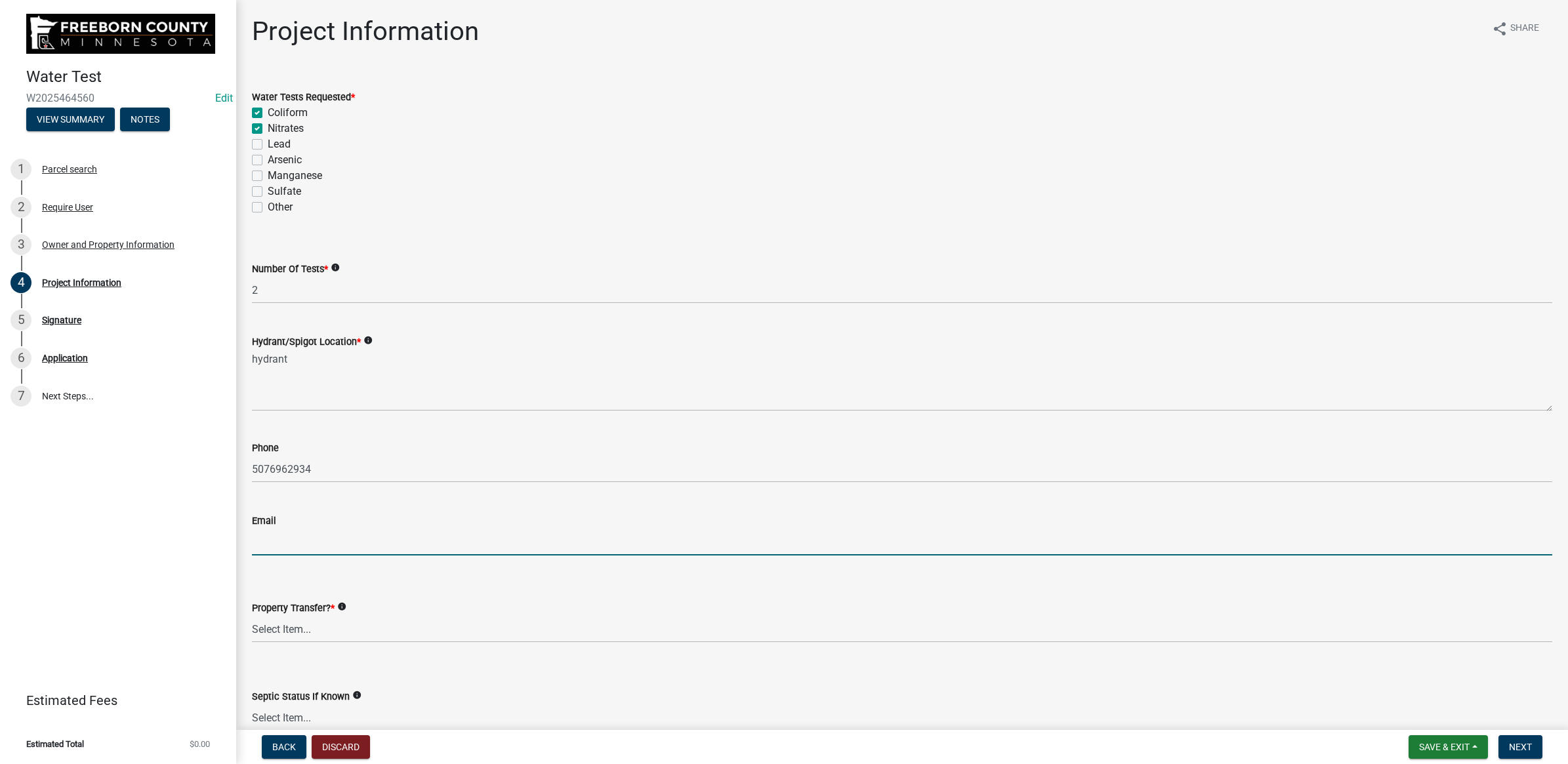
click at [310, 546] on input "Email" at bounding box center [901, 542] width 1300 height 27
type input "[EMAIL_ADDRESS][DOMAIN_NAME]"
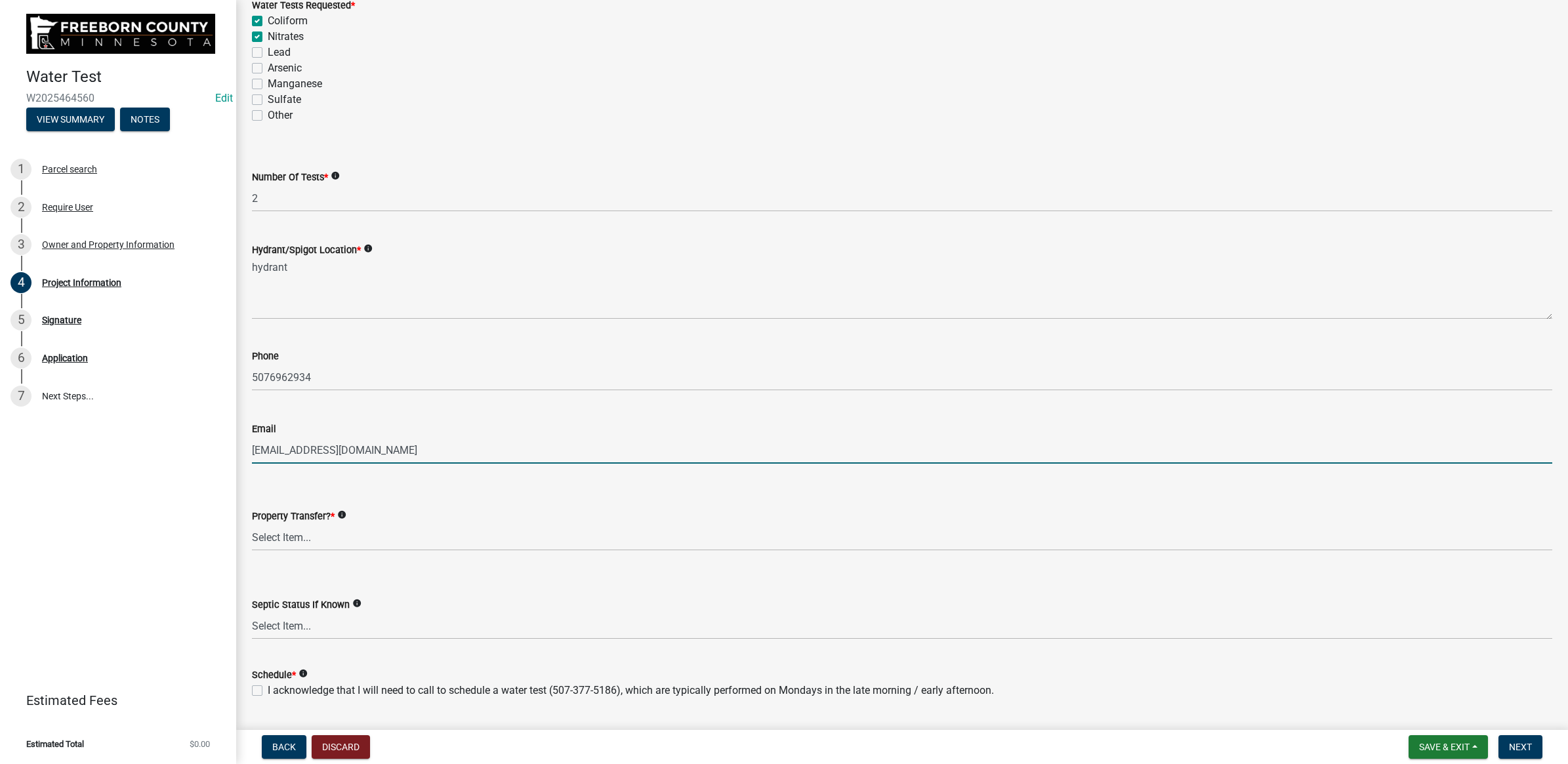
scroll to position [128, 0]
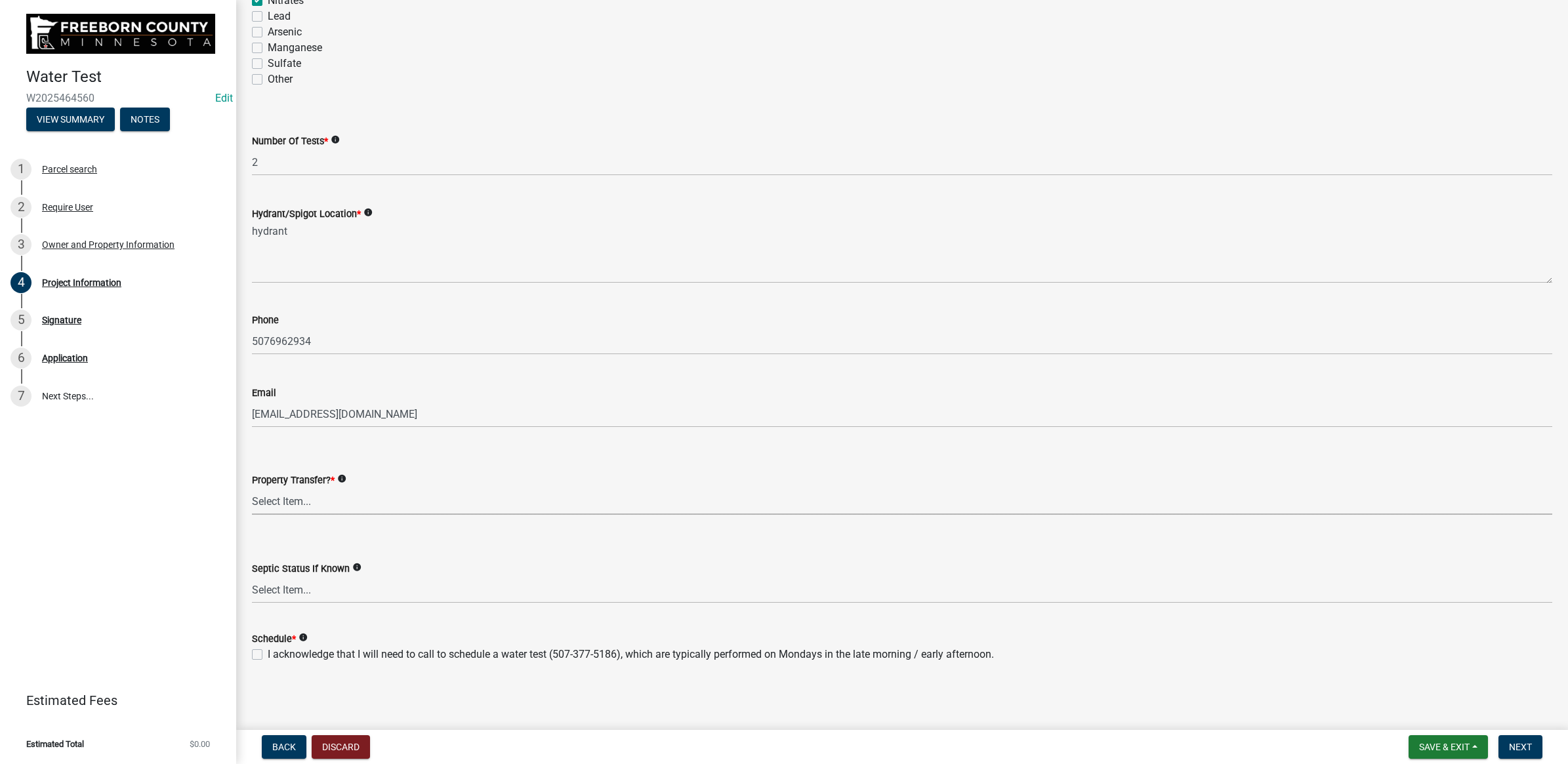
click at [283, 490] on select "Select Item... Yes No" at bounding box center [901, 501] width 1300 height 27
click at [252, 488] on select "Select Item... Yes No" at bounding box center [901, 501] width 1300 height 27
select select "1c3dcbe8-2b21-4bd6-8afa-59f72c0ae0eb"
click at [276, 588] on select "Select Item... Compliant Non-Compliant Unknown" at bounding box center [901, 590] width 1300 height 27
click at [252, 577] on select "Select Item... Compliant Non-Compliant Unknown" at bounding box center [901, 590] width 1300 height 27
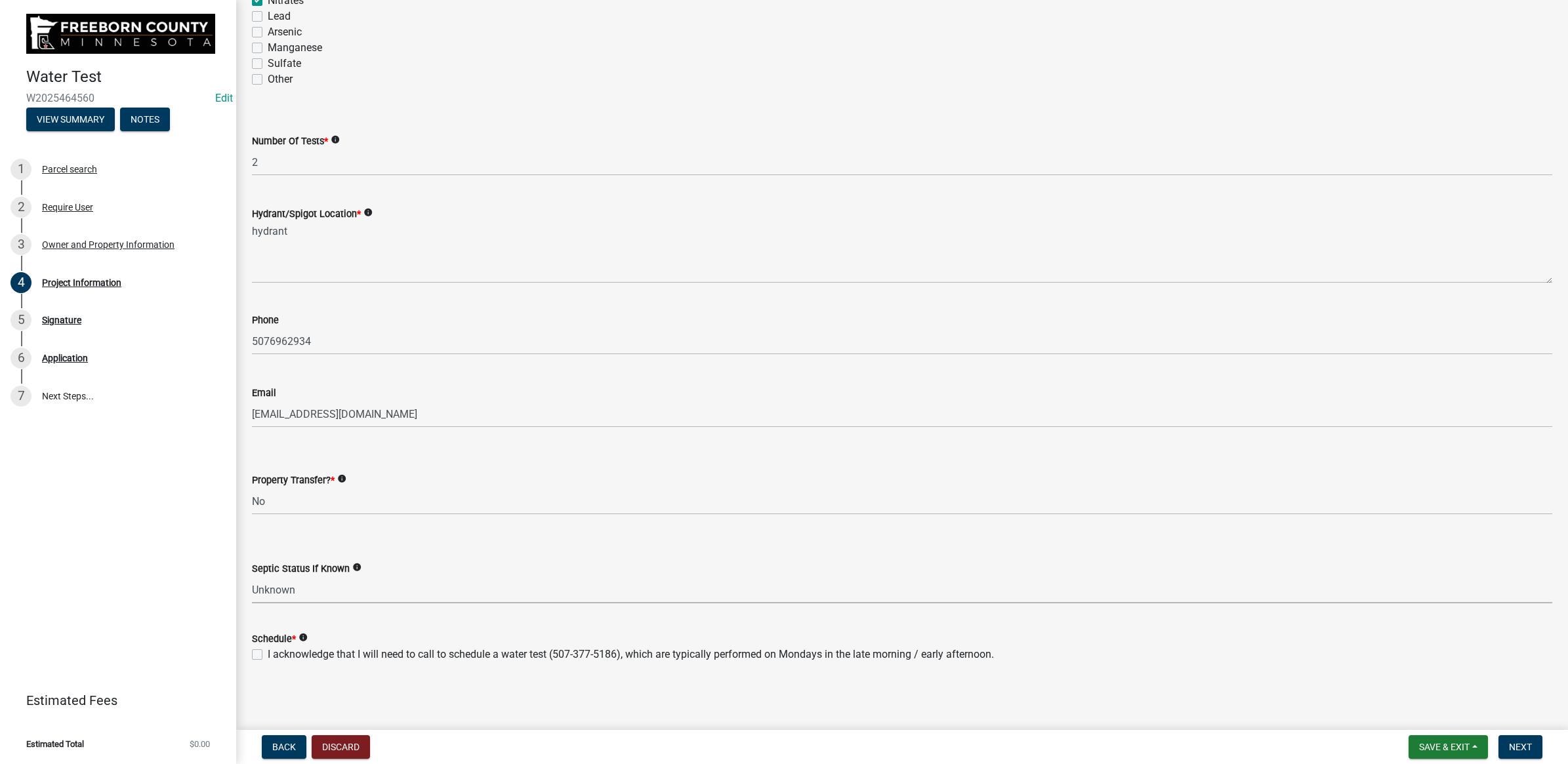
select select "9db5755b-511d-4b48-a270-aea29f4132cf"
click at [268, 652] on label "I acknowledge that I will need to call to schedule a water test (507-377-5186),…" at bounding box center [630, 655] width 726 height 16
click at [268, 652] on input "I acknowledge that I will need to call to schedule a water test (507-377-5186),…" at bounding box center [272, 651] width 9 height 9
checkbox input "true"
click at [1496, 731] on nav "Back Discard Save & Exit Save Save & Exit Next" at bounding box center [902, 746] width 1332 height 34
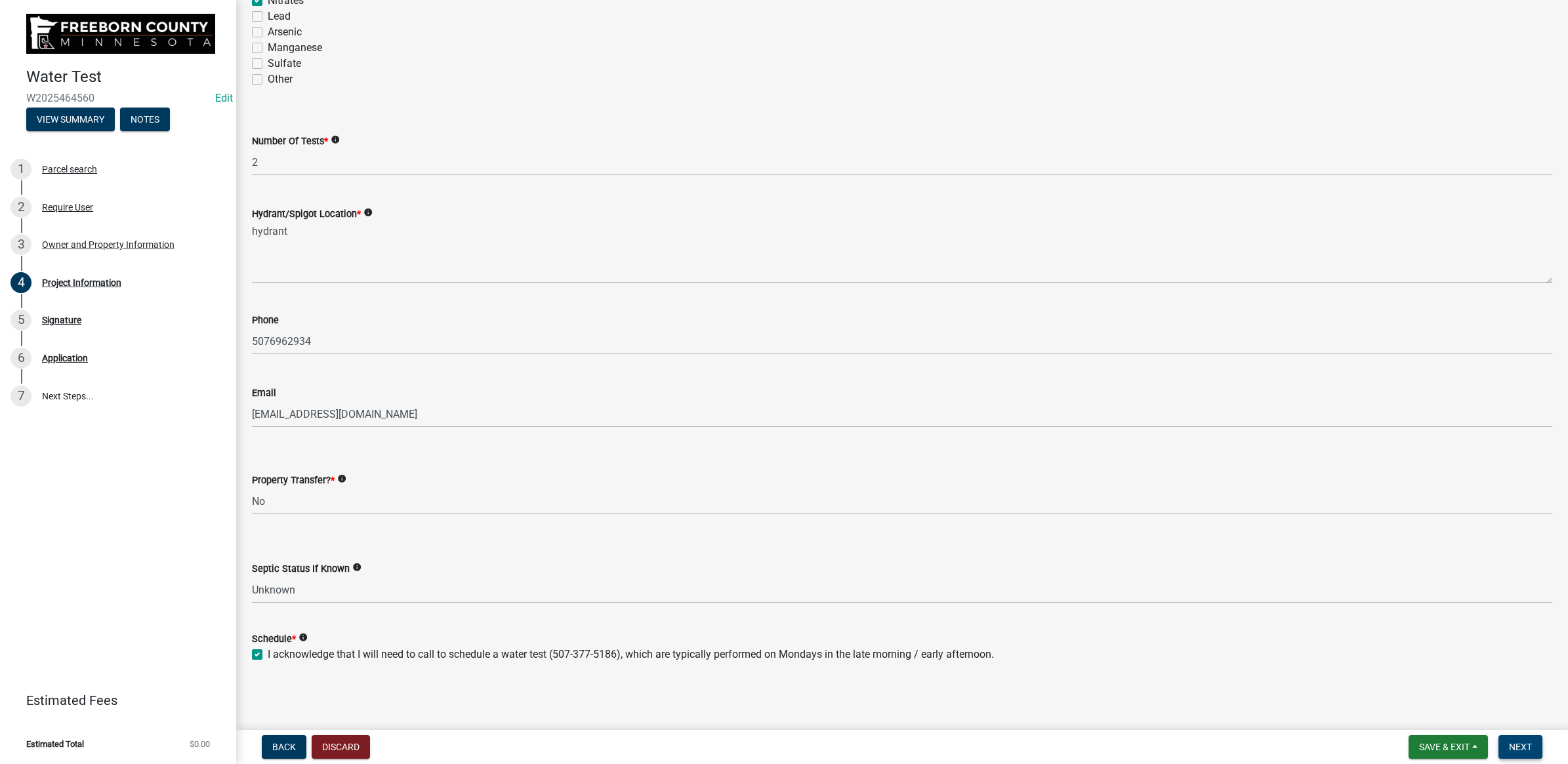
click at [1516, 742] on span "Next" at bounding box center [1520, 747] width 23 height 11
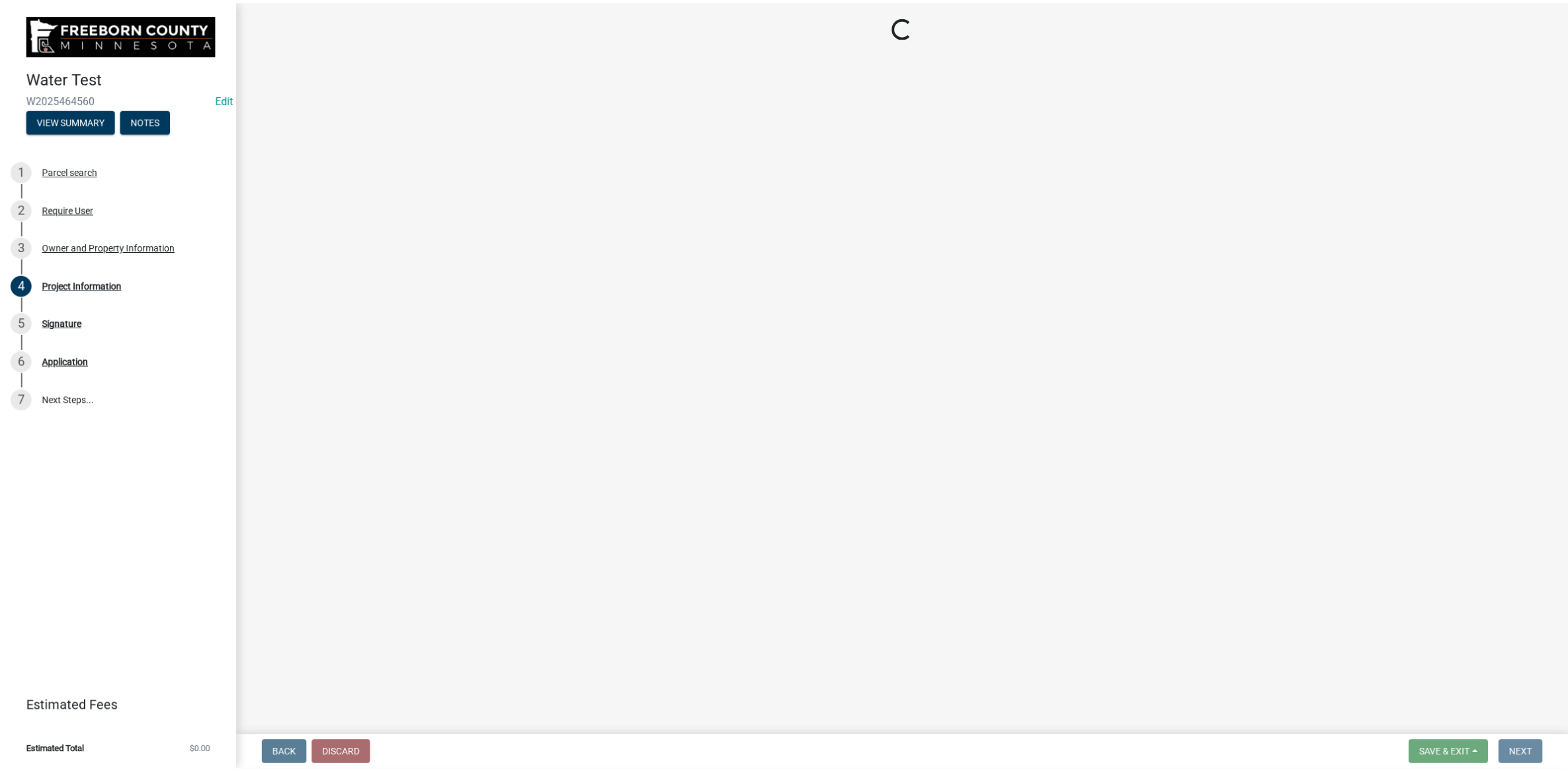
scroll to position [0, 0]
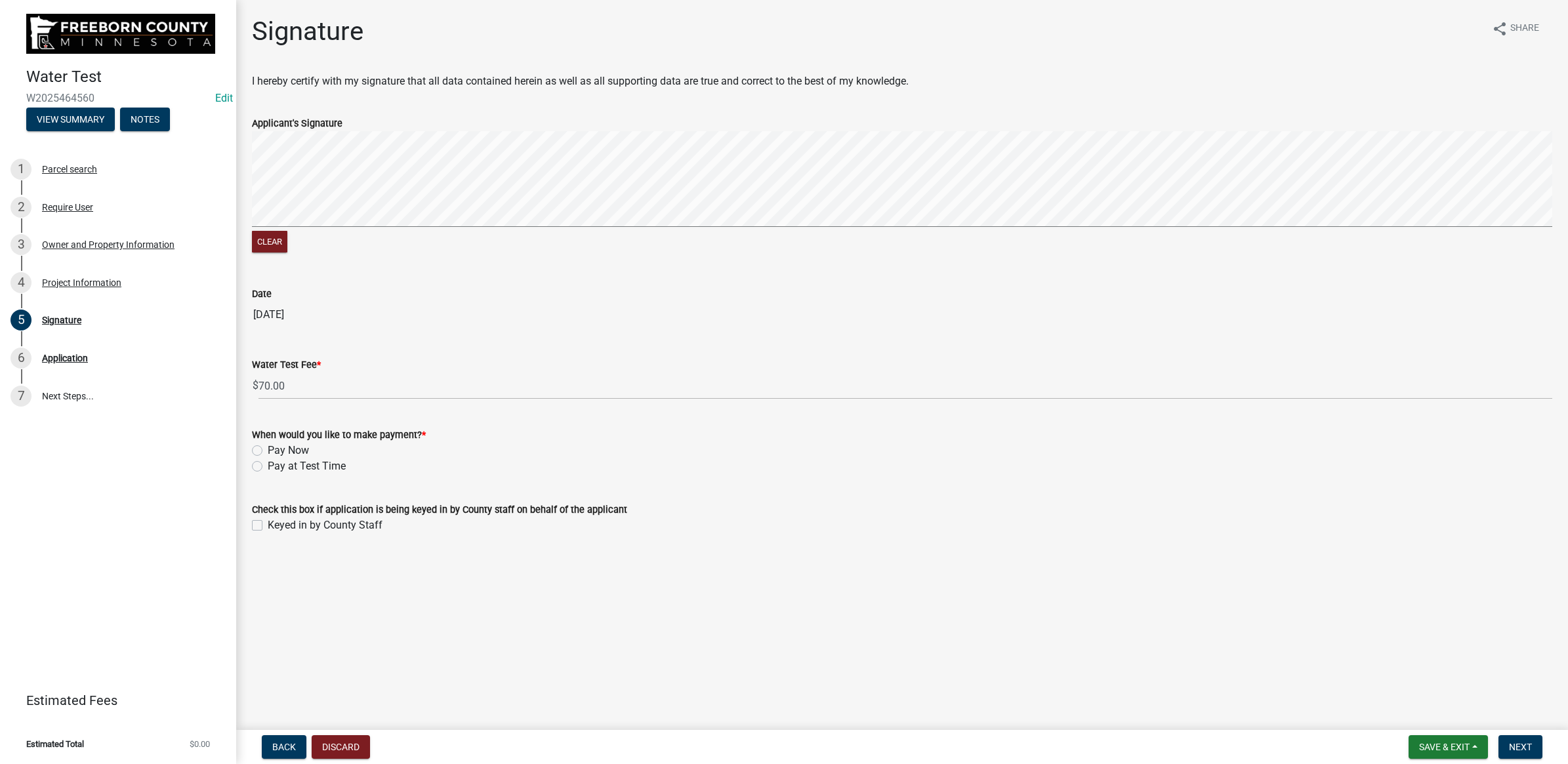
click at [268, 466] on label "Pay at Test Time" at bounding box center [307, 466] width 78 height 16
click at [268, 466] on input "Pay at Test Time" at bounding box center [272, 463] width 9 height 9
radio input "true"
click at [268, 519] on label "Keyed in by County Staff" at bounding box center [324, 525] width 115 height 16
click at [268, 519] on input "Keyed in by County Staff" at bounding box center [272, 521] width 9 height 9
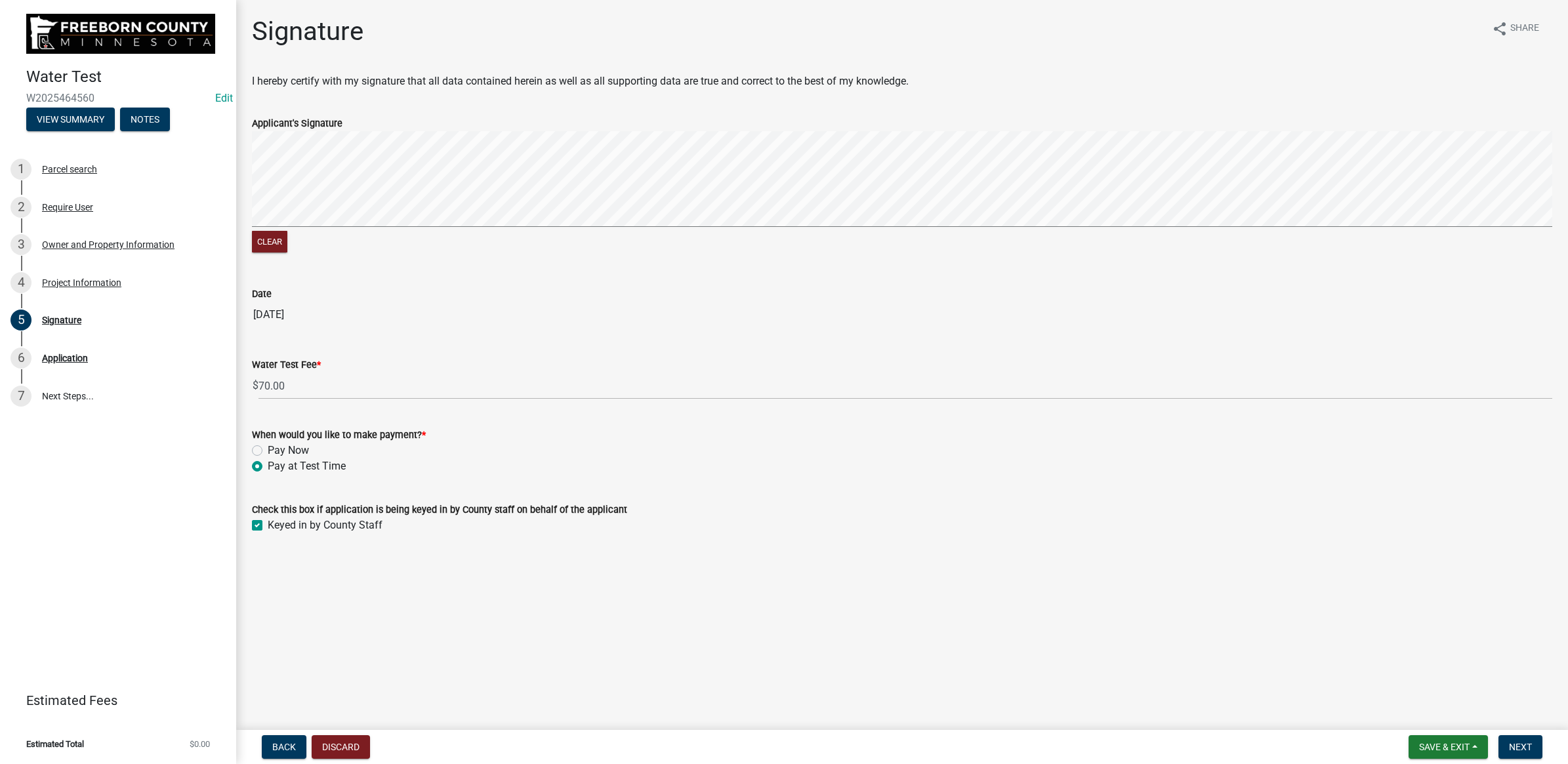
checkbox input "true"
click at [1532, 743] on button "Next" at bounding box center [1520, 746] width 44 height 24
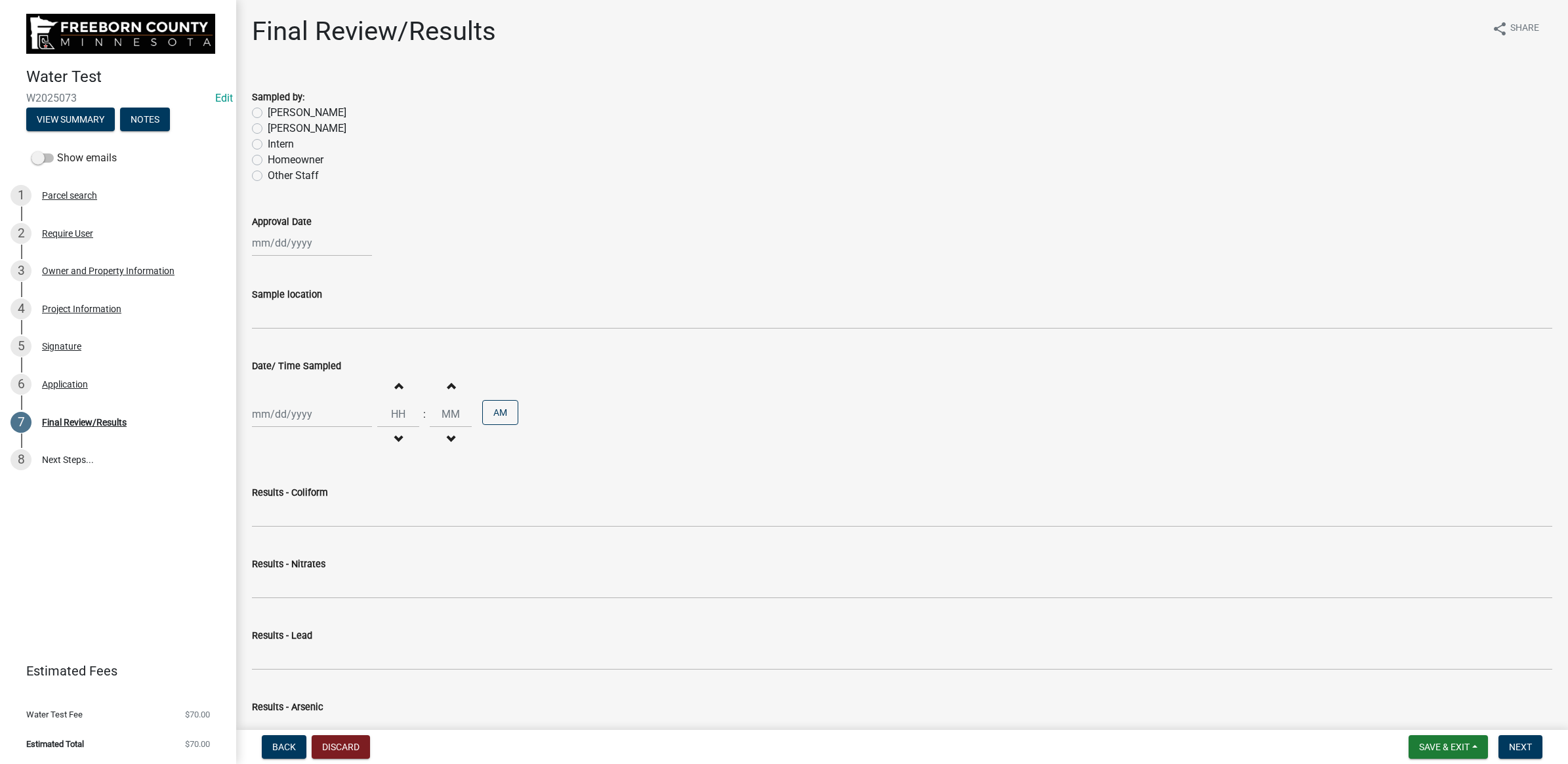
click at [280, 242] on div at bounding box center [311, 243] width 120 height 27
select select "8"
select select "2025"
click at [349, 355] on div "15" at bounding box center [349, 354] width 21 height 21
type input "[DATE]"
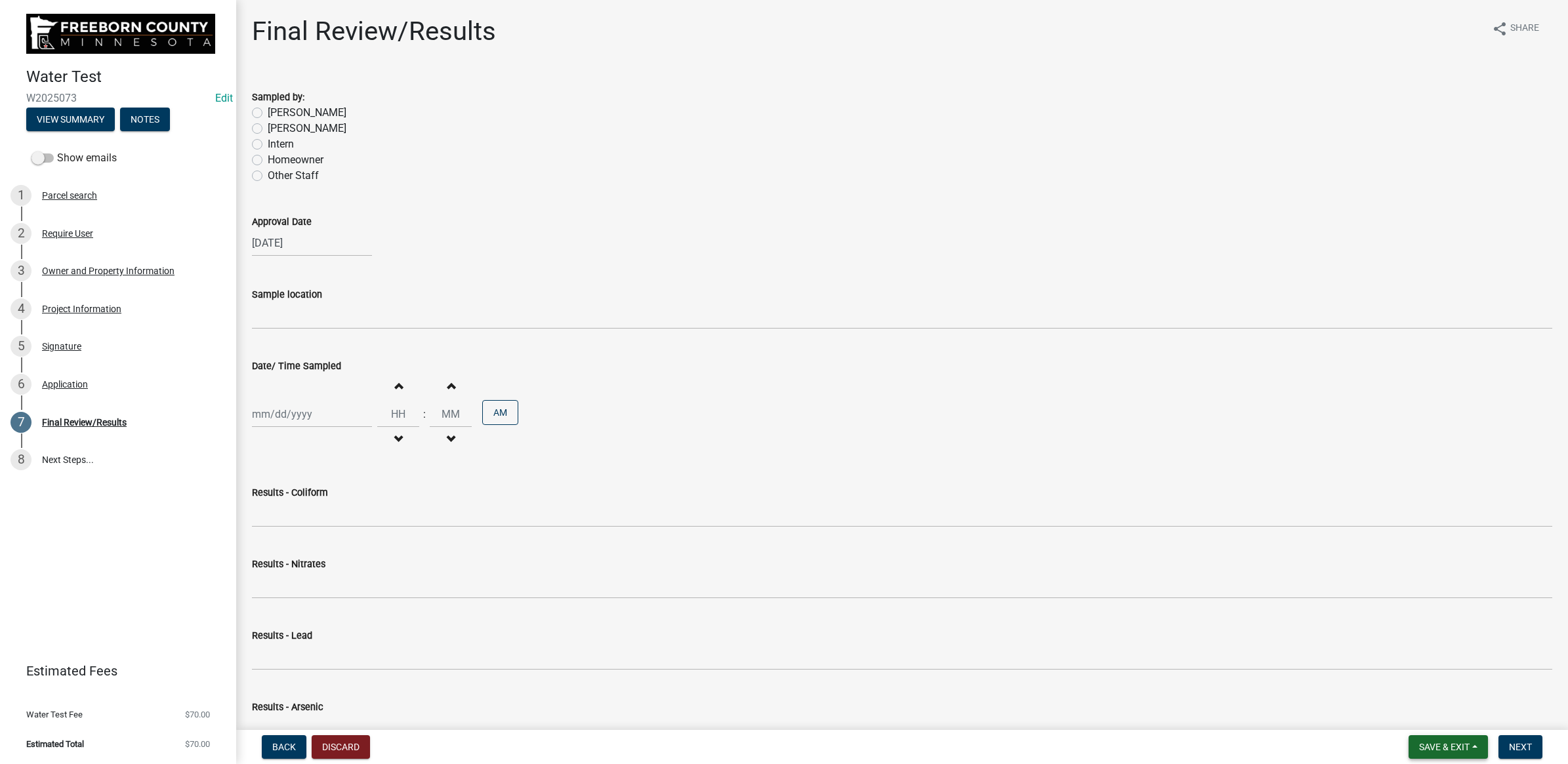
click at [1433, 746] on span "Save & Exit" at bounding box center [1444, 747] width 51 height 11
click at [1412, 705] on button "Save & Exit" at bounding box center [1436, 712] width 105 height 31
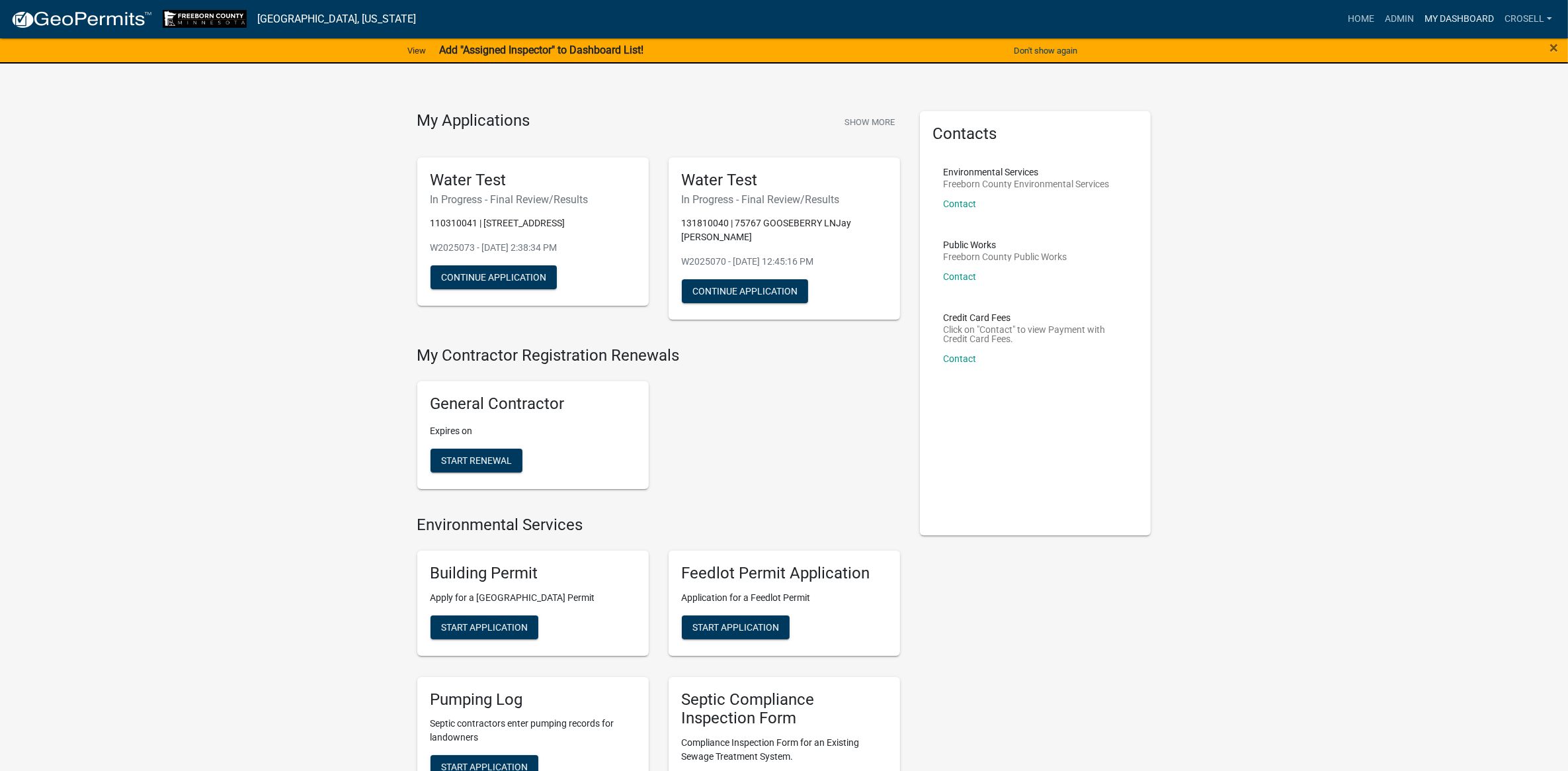
click at [1434, 15] on link "My Dashboard" at bounding box center [1459, 19] width 80 height 25
